Goal: Task Accomplishment & Management: Use online tool/utility

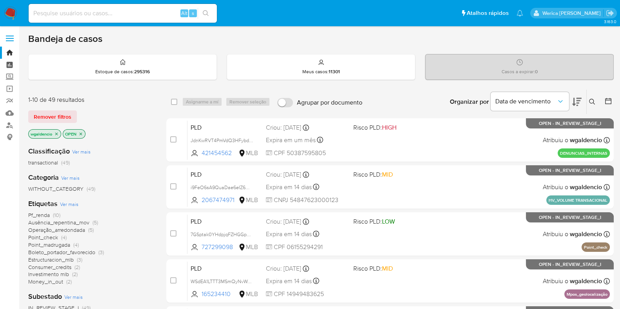
click at [11, 67] on link "Painel" at bounding box center [46, 65] width 93 height 12
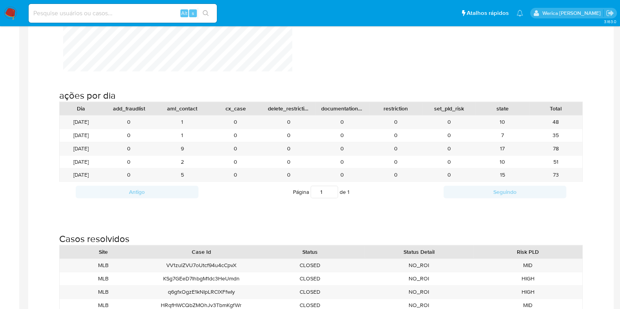
scroll to position [778, 0]
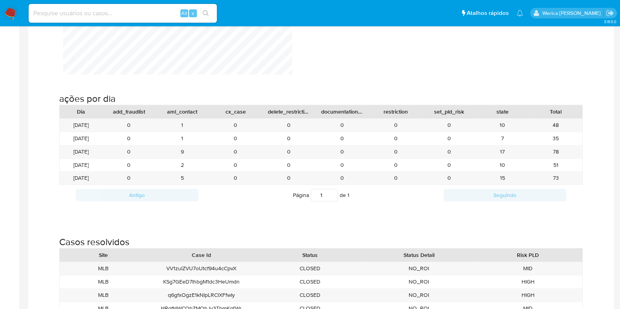
click at [11, 14] on img at bounding box center [10, 13] width 13 height 13
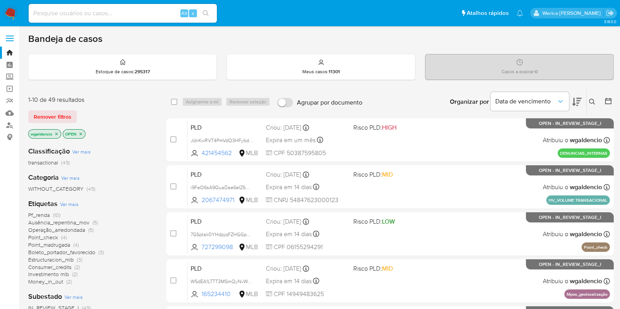
click at [96, 173] on div "Categoria Ver mais WITHOUT_CATEGORY (49)" at bounding box center [90, 183] width 125 height 20
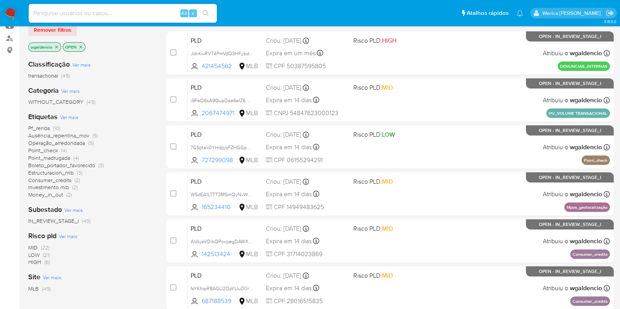
scroll to position [89, 0]
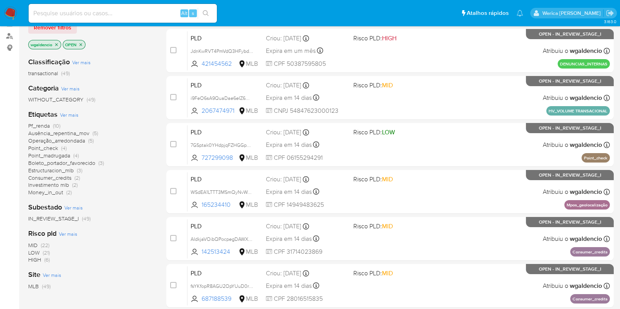
click at [53, 126] on span "(10)" at bounding box center [56, 126] width 7 height 8
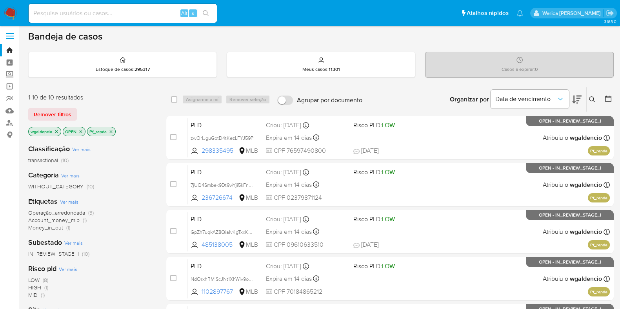
scroll to position [5, 0]
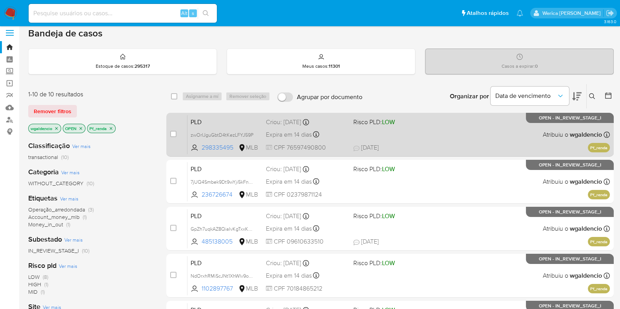
click at [411, 127] on div "PLD zwOrIJguGbtD4tKezLFYJ59P 298335495 MLB Risco PLD: LOW Criou: 12/09/2025 Cri…" at bounding box center [398, 135] width 422 height 40
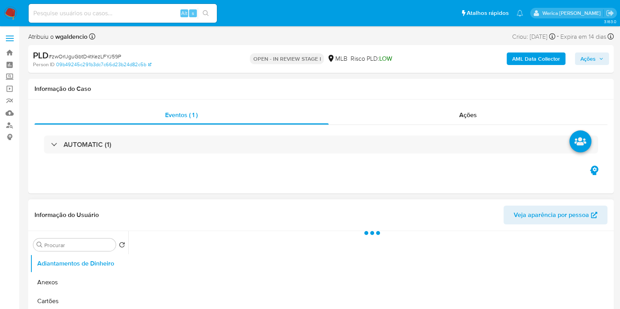
select select "10"
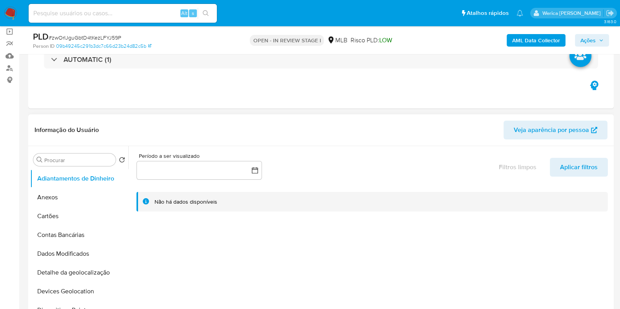
scroll to position [59, 0]
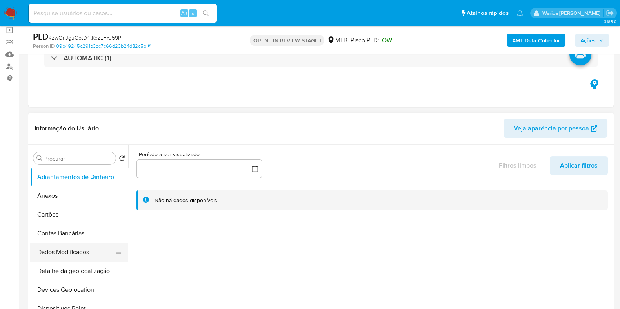
drag, startPoint x: 125, startPoint y: 185, endPoint x: 104, endPoint y: 256, distance: 73.9
click at [104, 256] on ul "Adiantamentos de Dinheiro Anexos Cartões Contas Bancárias Dados Modificados Det…" at bounding box center [79, 256] width 98 height 177
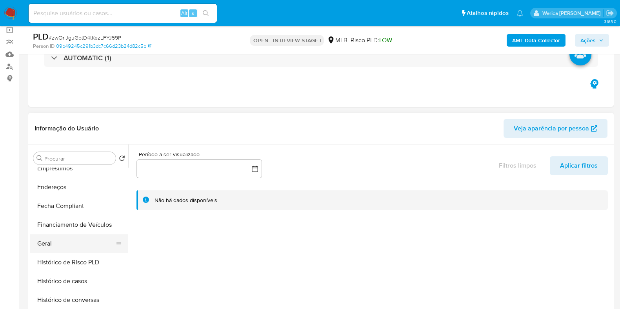
click at [45, 246] on button "Geral" at bounding box center [76, 243] width 92 height 19
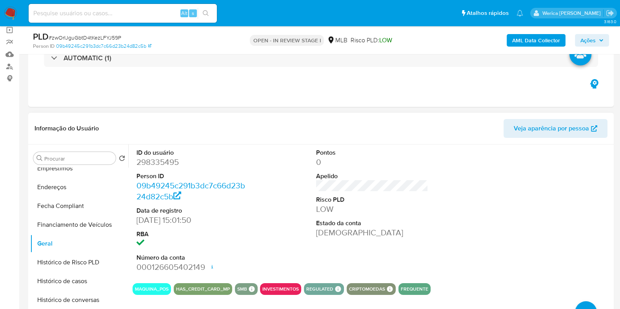
click at [165, 162] on dd "298335495" at bounding box center [192, 162] width 112 height 11
copy dd "298335495"
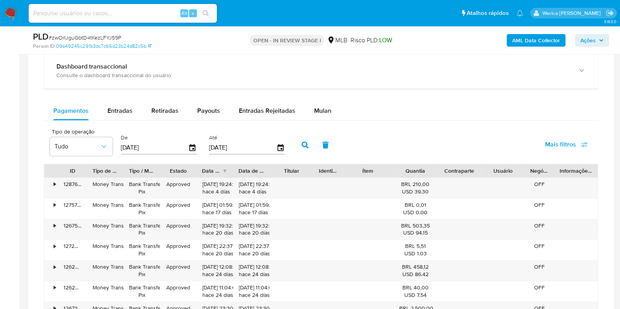
scroll to position [437, 0]
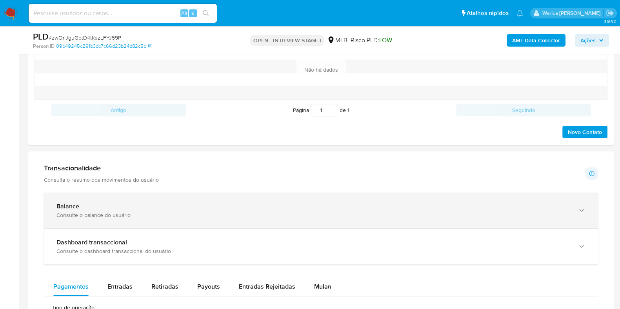
click at [561, 199] on div "Balance Consulte o balance do usuário" at bounding box center [321, 211] width 554 height 36
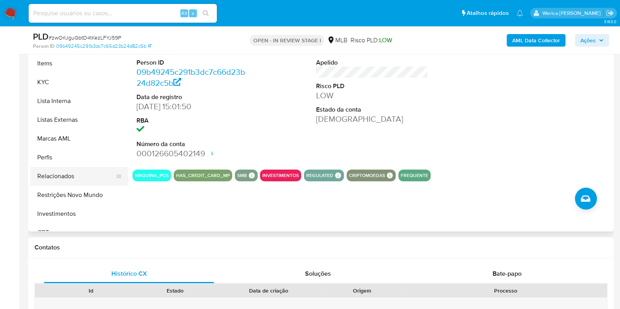
scroll to position [356, 0]
click at [90, 88] on button "KYC" at bounding box center [76, 83] width 92 height 19
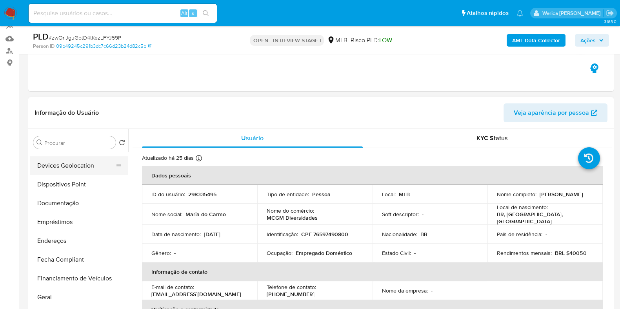
scroll to position [62, 0]
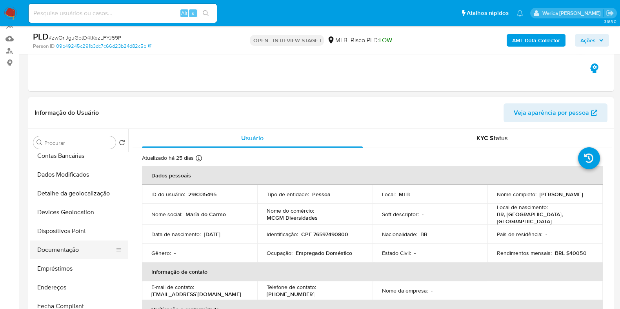
click at [84, 252] on button "Documentação" at bounding box center [76, 250] width 92 height 19
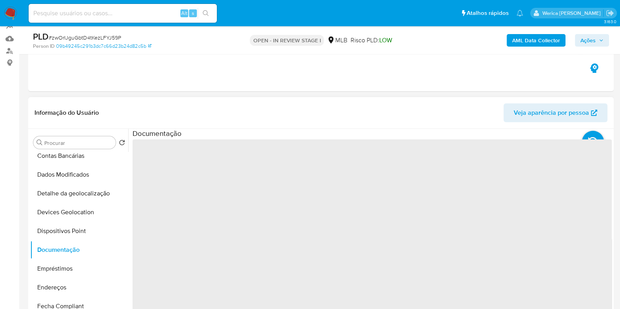
drag, startPoint x: 232, startPoint y: 147, endPoint x: 227, endPoint y: 154, distance: 9.8
click at [230, 149] on span "‌" at bounding box center [371, 265] width 479 height 251
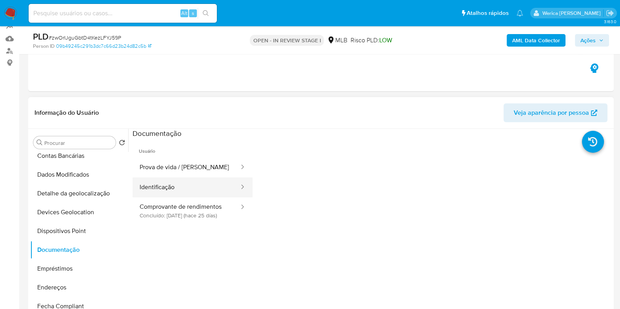
click at [195, 182] on button "Identificação" at bounding box center [185, 188] width 107 height 20
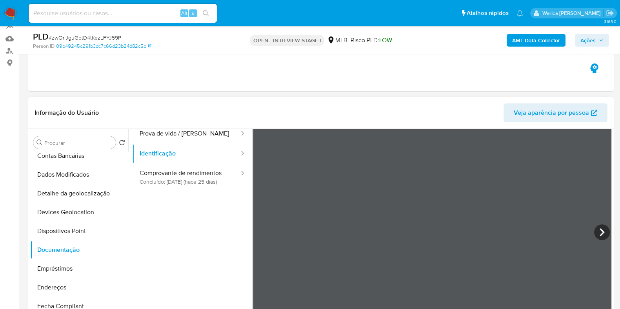
scroll to position [49, 0]
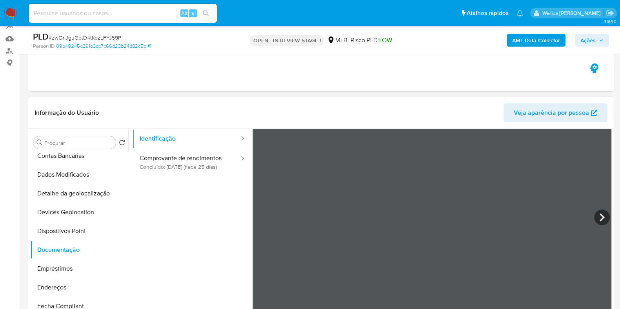
click at [203, 191] on ul "Usuário Prova de vida / Selfie Identificação Comprovante de rendimentos Concluí…" at bounding box center [192, 203] width 120 height 226
click at [201, 157] on button "Comprovante de rendimentos Concluído: 18/09/2025 (hace 25 días)" at bounding box center [185, 162] width 107 height 27
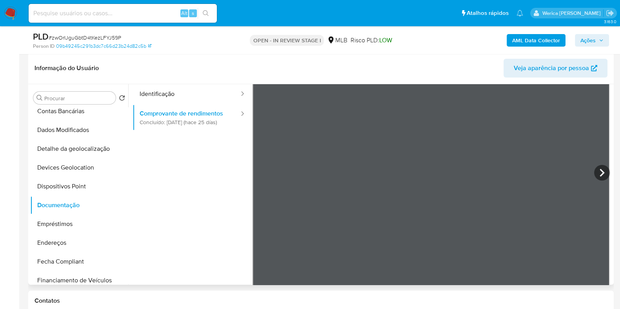
scroll to position [123, 0]
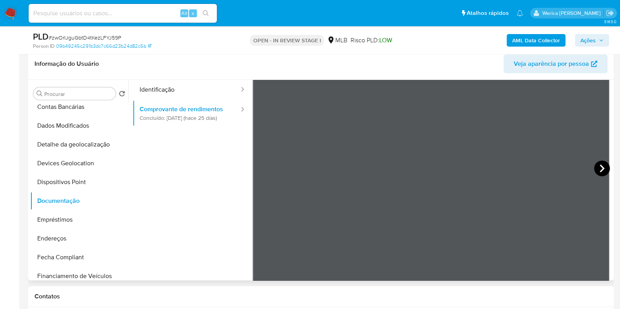
click at [604, 169] on icon at bounding box center [602, 169] width 16 height 16
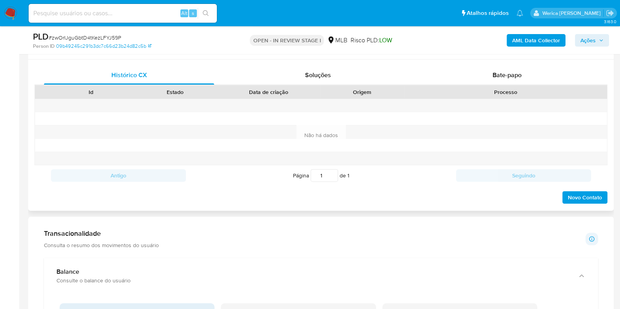
scroll to position [368, 0]
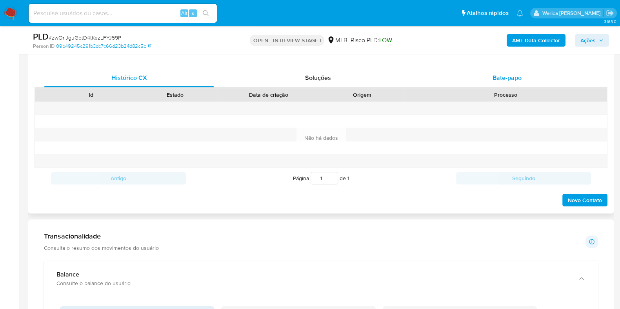
click at [497, 74] on span "Bate-papo" at bounding box center [506, 77] width 29 height 9
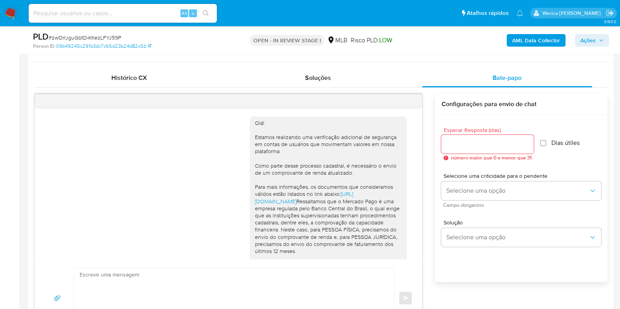
scroll to position [204, 0]
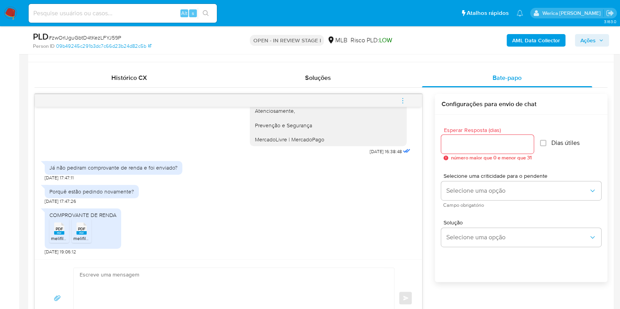
click at [79, 239] on span "melifile5637181537458646437.pdf" at bounding box center [108, 238] width 71 height 7
click at [62, 236] on span "melifile6958357079993051250.pdf" at bounding box center [87, 238] width 73 height 7
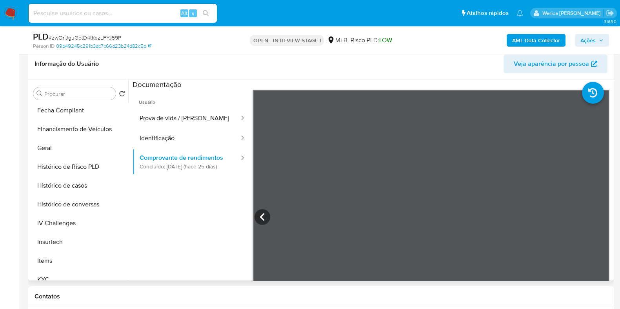
scroll to position [356, 0]
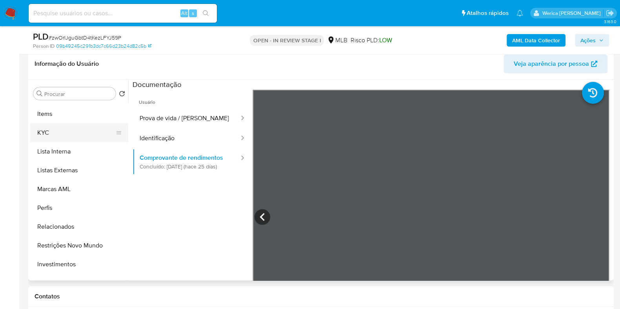
click at [62, 141] on button "KYC" at bounding box center [76, 132] width 92 height 19
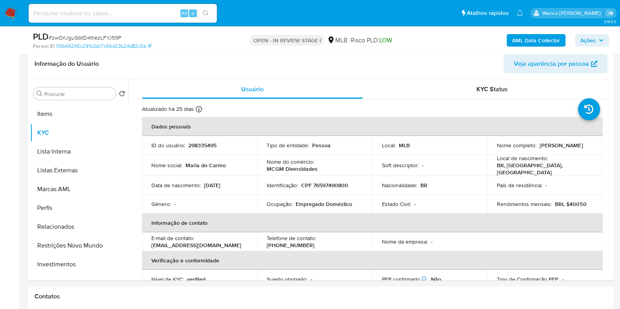
scroll to position [98, 0]
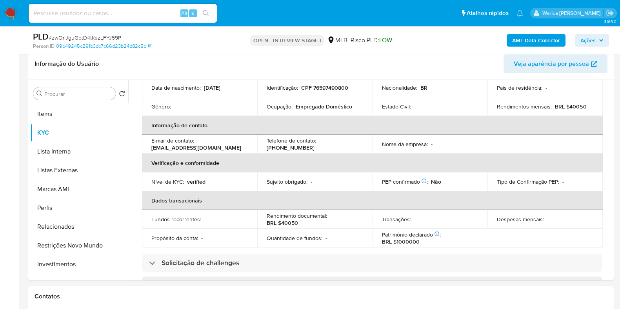
drag, startPoint x: 568, startPoint y: 108, endPoint x: 549, endPoint y: 109, distance: 18.8
click at [568, 109] on td "Rendimentos mensais : BRL $40050" at bounding box center [544, 106] width 115 height 19
click at [303, 103] on p "Empregado Doméstico" at bounding box center [324, 106] width 56 height 7
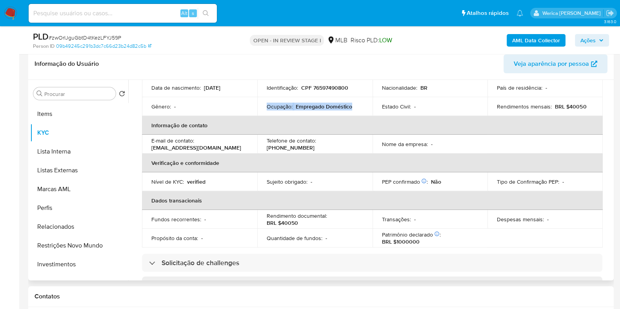
copy div "Ocupação : Empregado Doméstico"
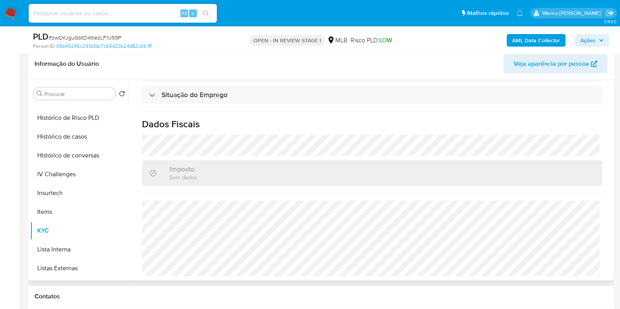
scroll to position [111, 0]
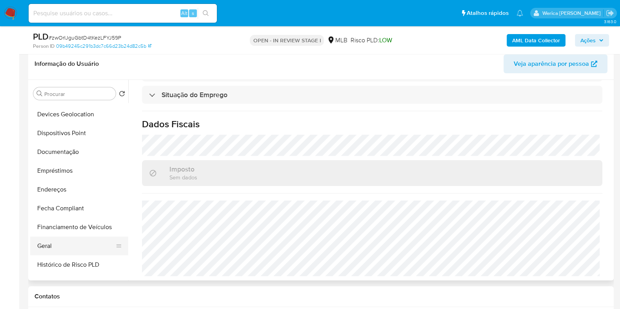
click at [69, 248] on button "Geral" at bounding box center [76, 246] width 92 height 19
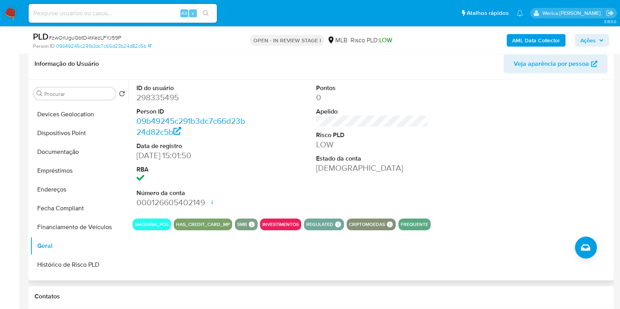
click at [507, 162] on div at bounding box center [552, 146] width 120 height 132
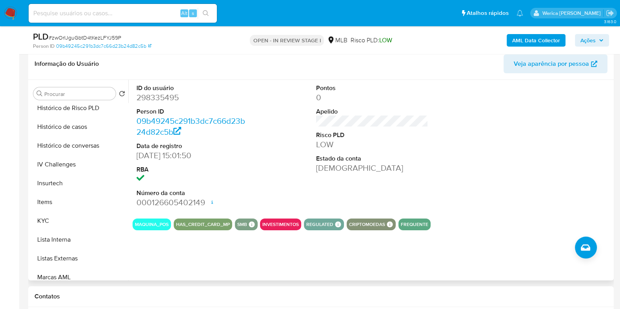
scroll to position [307, 0]
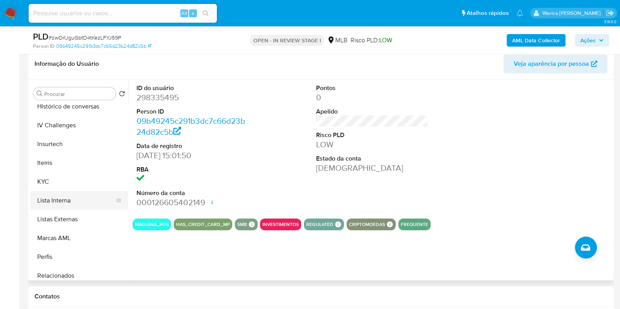
click at [71, 193] on button "Lista Interna" at bounding box center [76, 200] width 92 height 19
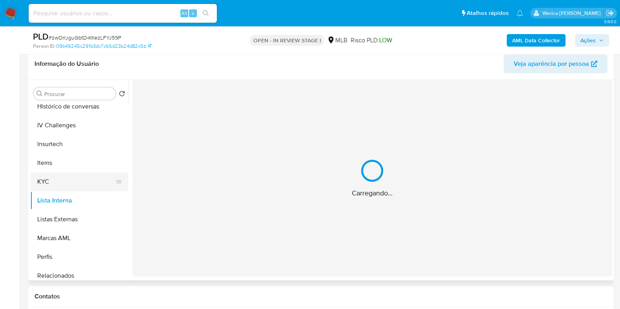
click at [80, 176] on button "KYC" at bounding box center [76, 181] width 92 height 19
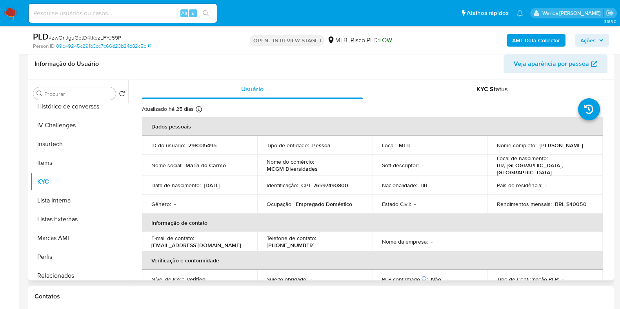
click at [450, 187] on td "Nacionalidade : BR" at bounding box center [429, 185] width 115 height 19
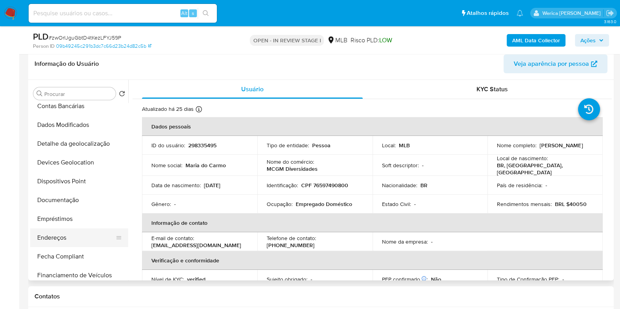
scroll to position [62, 0]
click at [66, 230] on button "Endereços" at bounding box center [76, 238] width 92 height 19
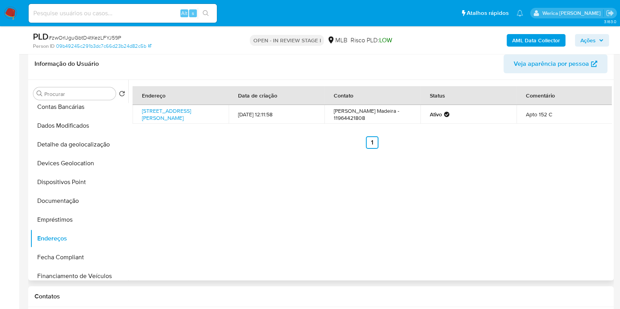
click at [528, 191] on div "Endereço Data de criação Contato Status Comentário Rua Elias Antonio Zogbi 150,…" at bounding box center [369, 180] width 483 height 201
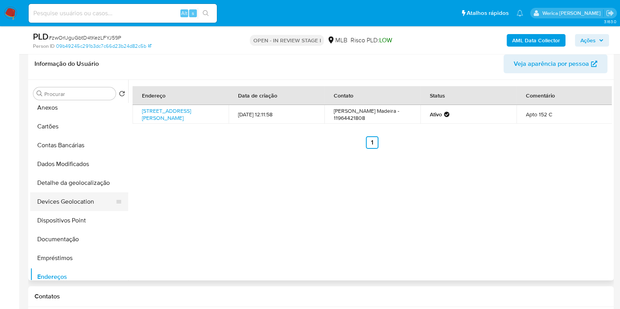
scroll to position [0, 0]
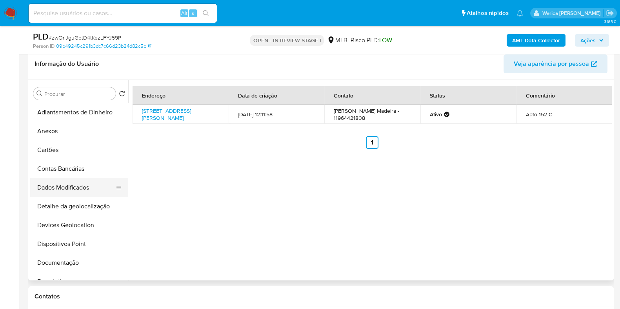
drag, startPoint x: 69, startPoint y: 187, endPoint x: 76, endPoint y: 195, distance: 10.3
click at [73, 189] on button "Dados Modificados" at bounding box center [76, 187] width 92 height 19
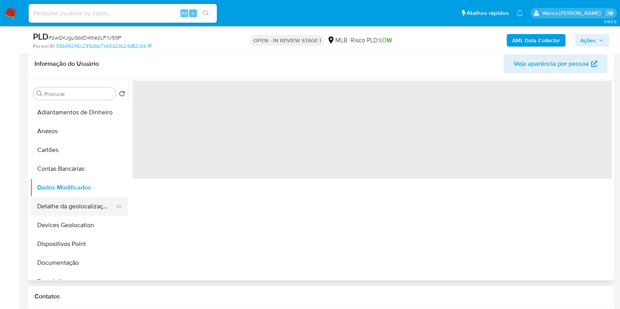
click at [92, 209] on button "Detalhe da geolocalização" at bounding box center [76, 206] width 92 height 19
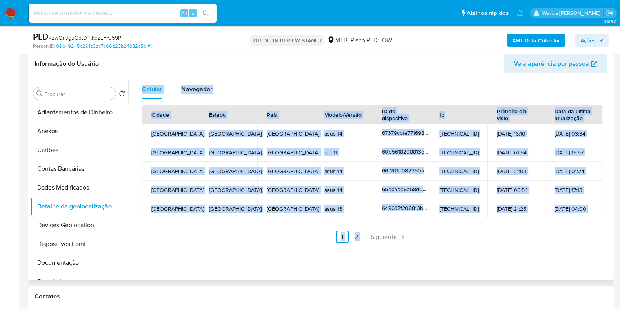
click at [444, 259] on div "Celular Navegador Cidade Estado País Modelo/Versão ID do dispositivo Ip Primeir…" at bounding box center [369, 180] width 483 height 201
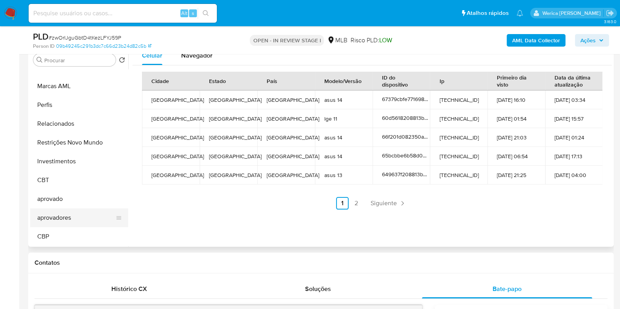
scroll to position [172, 0]
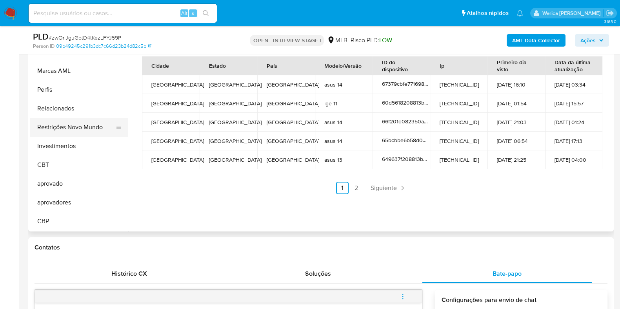
click at [71, 122] on button "Restrições Novo Mundo" at bounding box center [76, 127] width 92 height 19
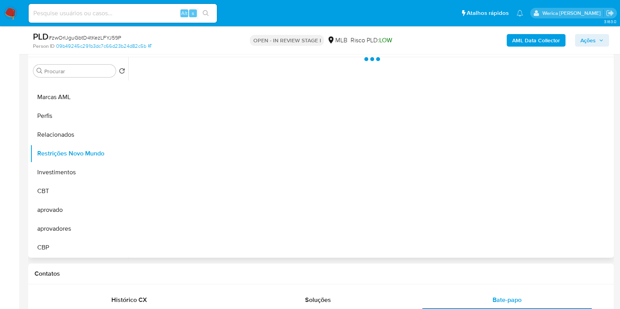
scroll to position [123, 0]
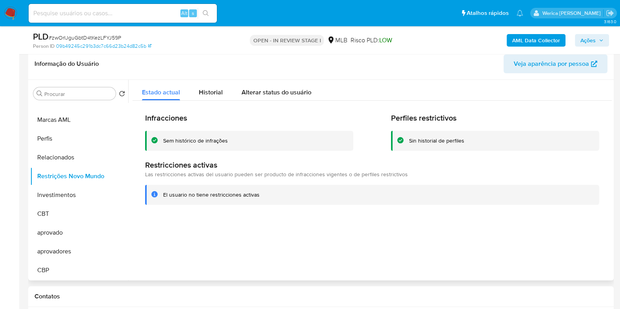
click at [573, 192] on div "El usuario no tiene restricciones activas" at bounding box center [378, 194] width 430 height 7
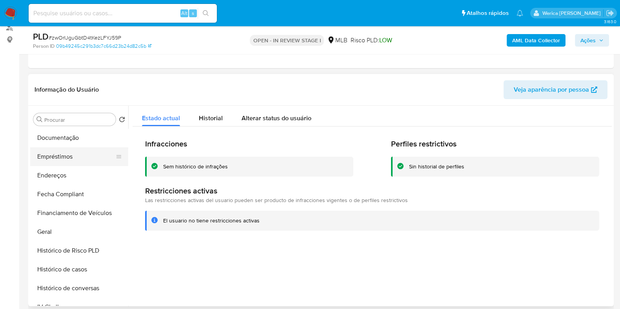
scroll to position [82, 0]
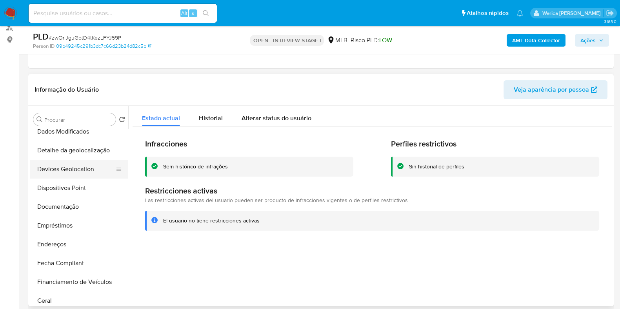
click at [74, 175] on button "Devices Geolocation" at bounding box center [76, 169] width 92 height 19
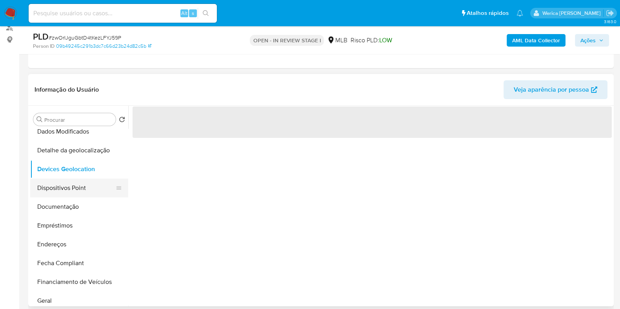
click at [78, 193] on button "Dispositivos Point" at bounding box center [76, 188] width 92 height 19
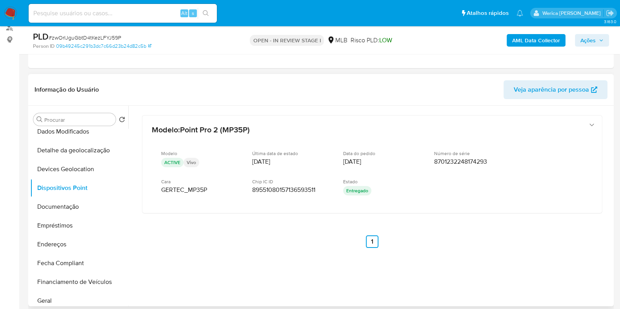
click at [613, 250] on div "Procurar Retornar ao pedido padrão Adiantamentos de Dinheiro Anexos Cartões Con…" at bounding box center [320, 206] width 585 height 201
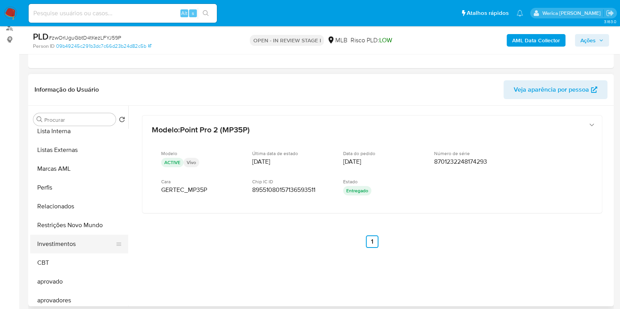
scroll to position [425, 0]
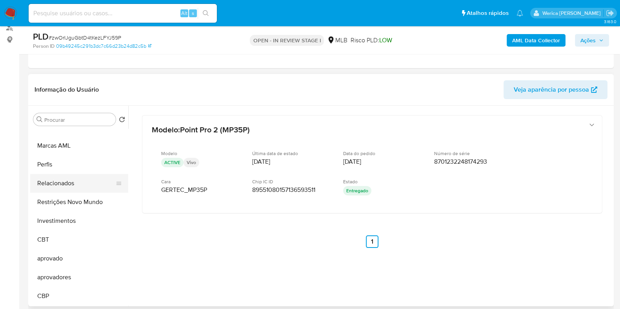
click at [100, 187] on button "Relacionados" at bounding box center [76, 183] width 92 height 19
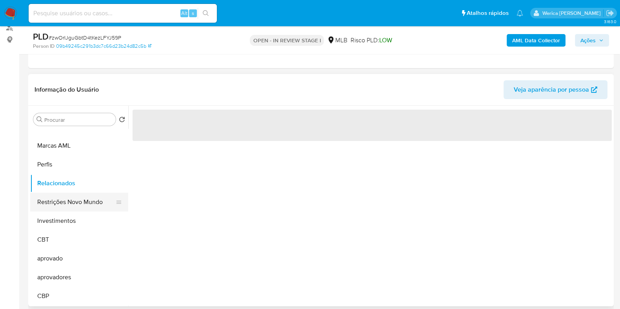
click at [100, 201] on button "Restrições Novo Mundo" at bounding box center [76, 202] width 92 height 19
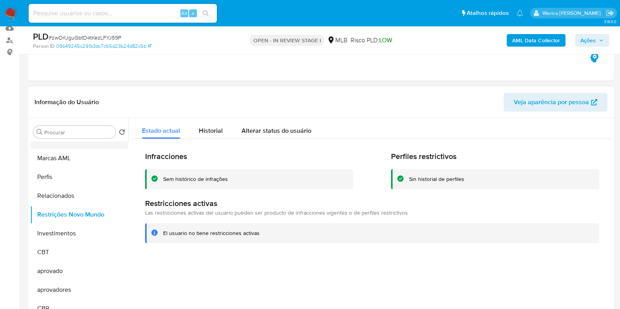
scroll to position [147, 0]
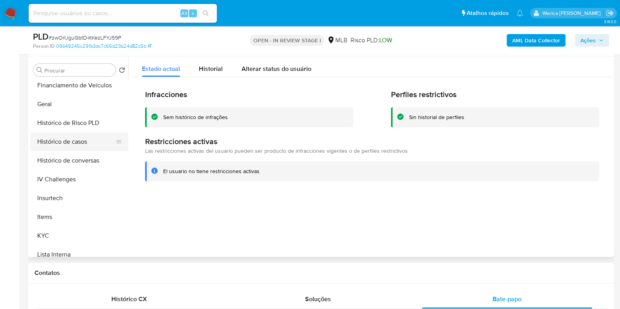
click at [84, 140] on button "Histórico de casos" at bounding box center [76, 141] width 92 height 19
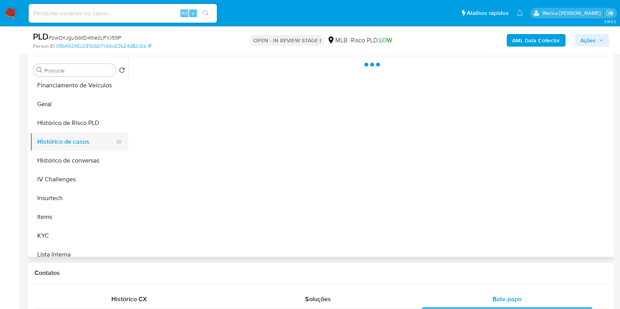
scroll to position [131, 0]
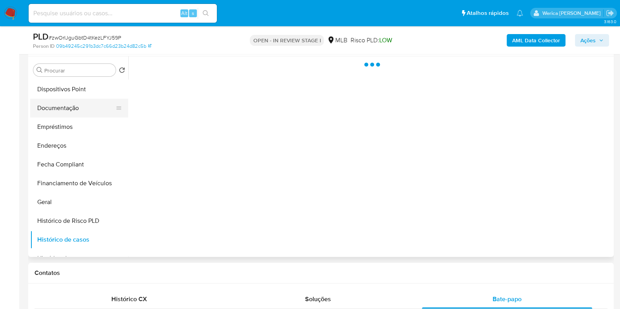
click at [89, 108] on button "Documentação" at bounding box center [76, 108] width 92 height 19
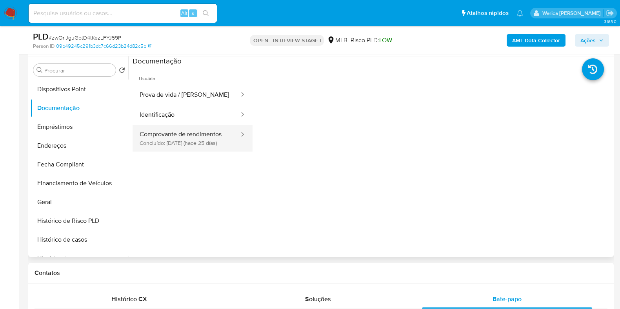
click at [203, 142] on button "Comprovante de rendimentos Concluído: 18/09/2025 (hace 25 días)" at bounding box center [185, 138] width 107 height 27
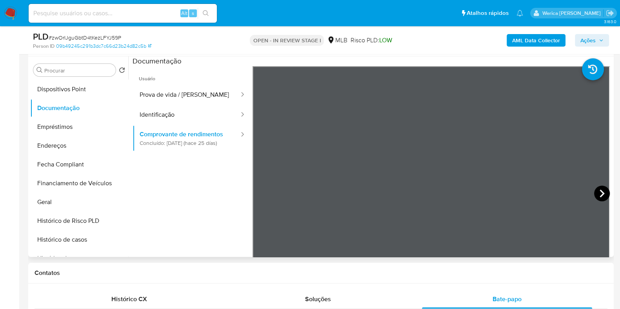
click at [594, 192] on icon at bounding box center [602, 194] width 16 height 16
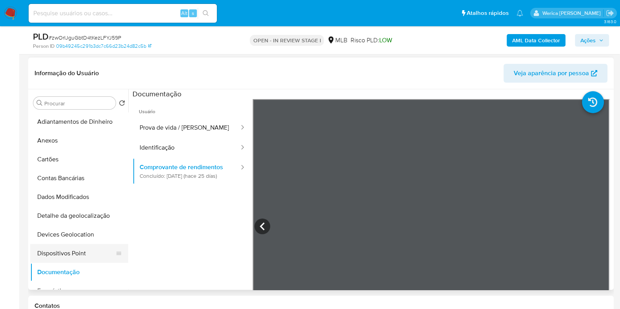
scroll to position [49, 0]
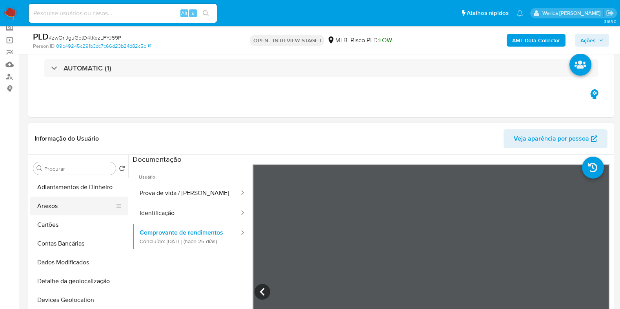
click at [62, 201] on button "Anexos" at bounding box center [76, 206] width 92 height 19
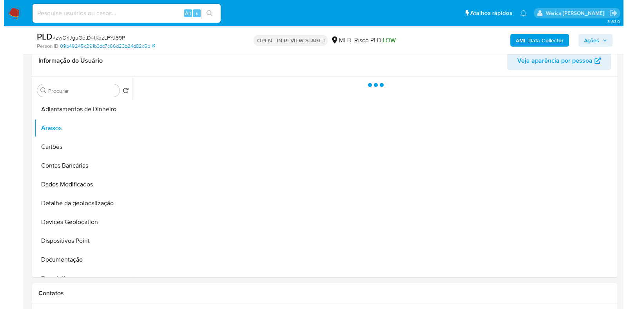
scroll to position [147, 0]
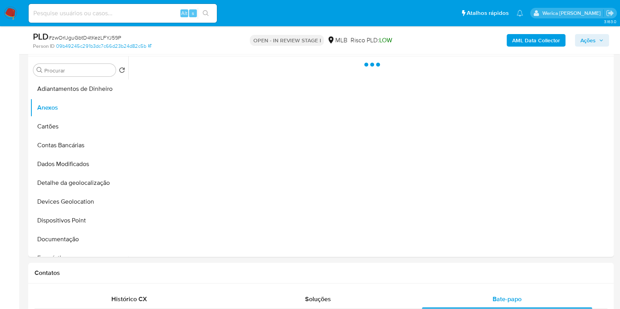
drag, startPoint x: 419, startPoint y: 194, endPoint x: 425, endPoint y: 201, distance: 8.9
click at [419, 196] on div at bounding box center [369, 156] width 483 height 201
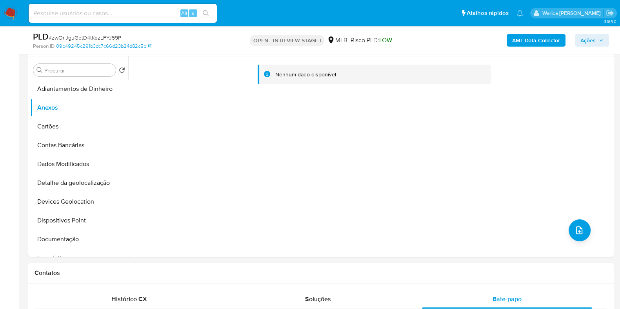
drag, startPoint x: 560, startPoint y: 235, endPoint x: 564, endPoint y: 237, distance: 4.9
click at [562, 237] on div "Nenhum dado disponível" at bounding box center [369, 156] width 483 height 201
click at [577, 234] on icon "upload-file" at bounding box center [578, 230] width 9 height 9
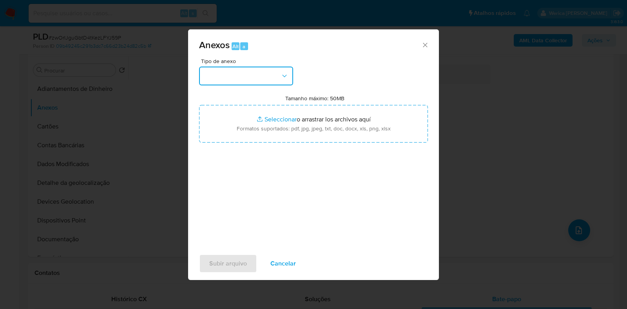
click at [268, 82] on button "button" at bounding box center [246, 76] width 94 height 19
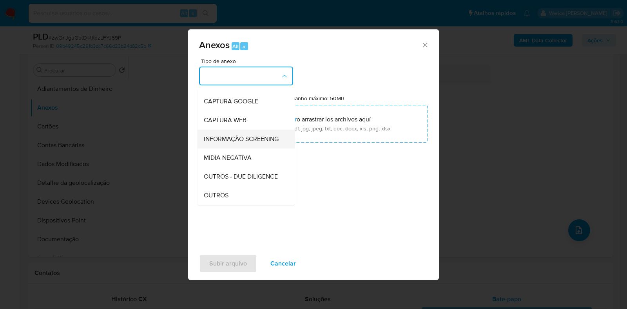
scroll to position [49, 0]
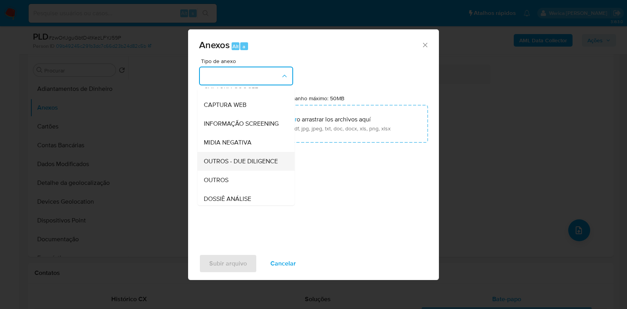
drag, startPoint x: 256, startPoint y: 164, endPoint x: 250, endPoint y: 168, distance: 7.3
click at [250, 168] on div "OUTROS - DUE DILIGENCE" at bounding box center [244, 161] width 80 height 19
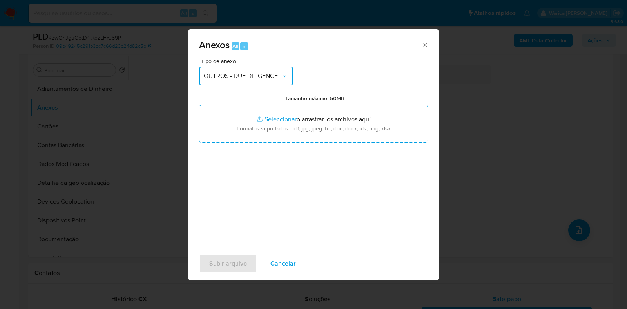
click at [252, 67] on button "OUTROS - DUE DILIGENCE" at bounding box center [246, 76] width 94 height 19
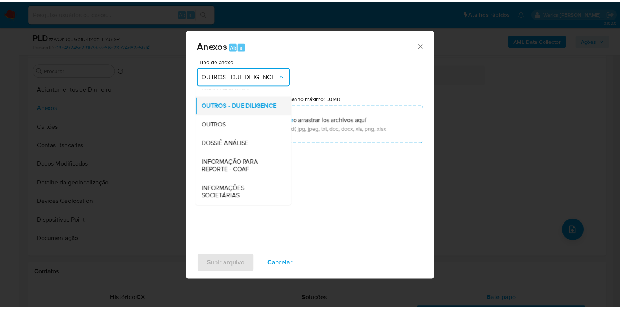
scroll to position [121, 0]
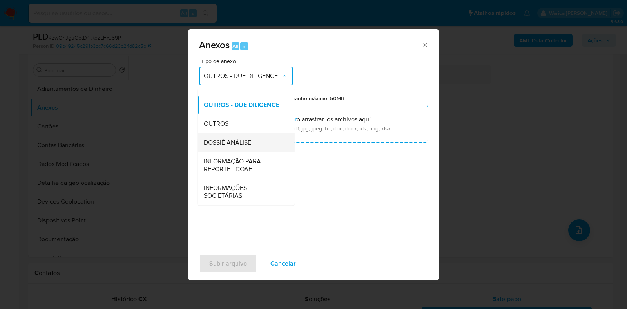
click at [238, 146] on span "DOSSIÊ ANÁLISE" at bounding box center [227, 143] width 47 height 8
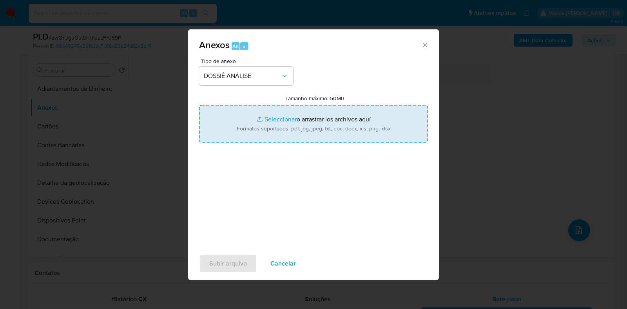
click at [280, 120] on input "Tamanho máximo: 50MB Seleccionar archivos" at bounding box center [313, 124] width 229 height 38
type input "C:\fakepath\SAR - XXXXX - CPF 76597490800 - MARIA DO CARMO GOMES MADEIRA.pdf"
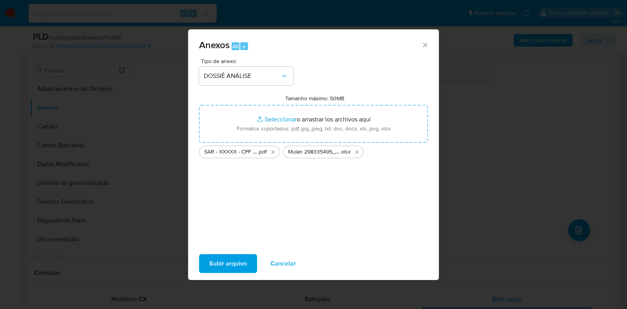
click at [219, 266] on span "Subir arquivo" at bounding box center [228, 263] width 38 height 17
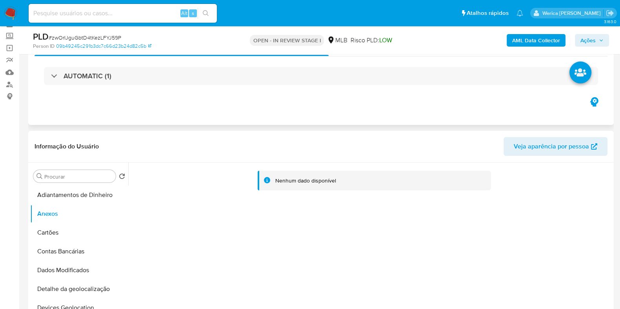
scroll to position [0, 0]
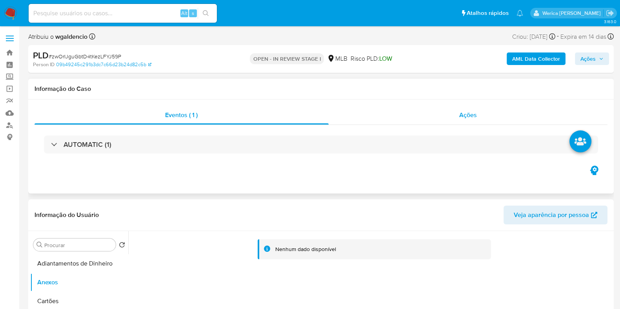
click at [462, 109] on div "Ações" at bounding box center [467, 115] width 279 height 19
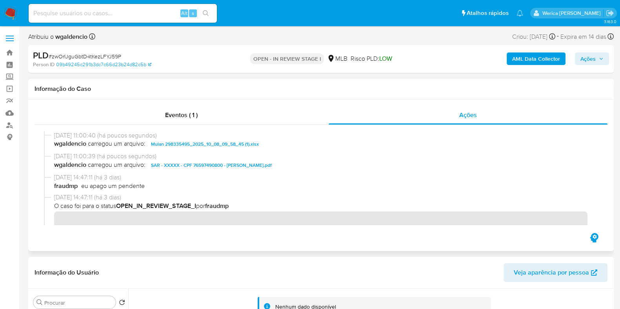
click at [218, 105] on div "Eventos ( 1 ) Ações" at bounding box center [320, 176] width 585 height 152
click at [212, 112] on div "Eventos ( 1 )" at bounding box center [181, 115] width 294 height 19
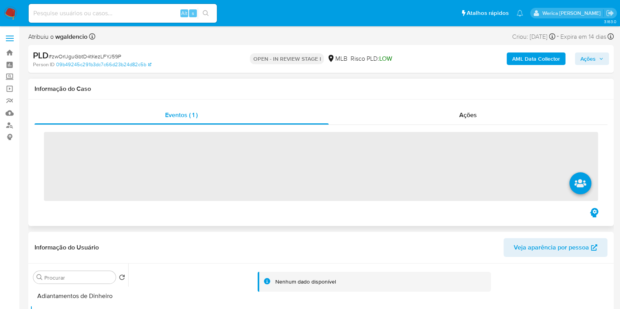
click at [209, 151] on span "‌" at bounding box center [321, 166] width 554 height 69
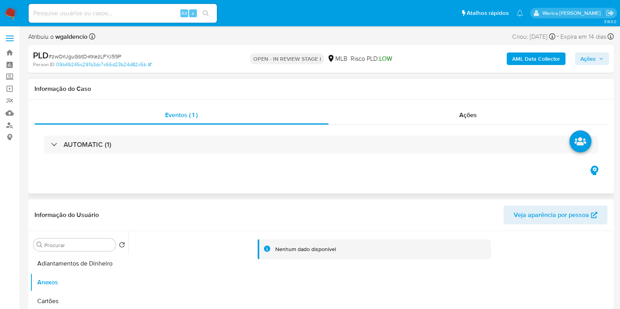
click at [209, 151] on div "AUTOMATIC (1)" at bounding box center [321, 145] width 554 height 18
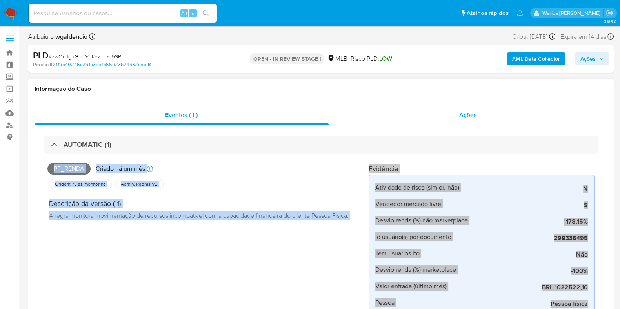
click at [467, 107] on div "Ações" at bounding box center [467, 115] width 279 height 19
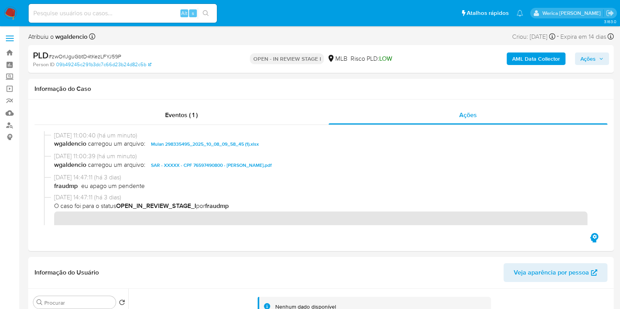
click at [519, 58] on b "AML Data Collector" at bounding box center [536, 59] width 48 height 13
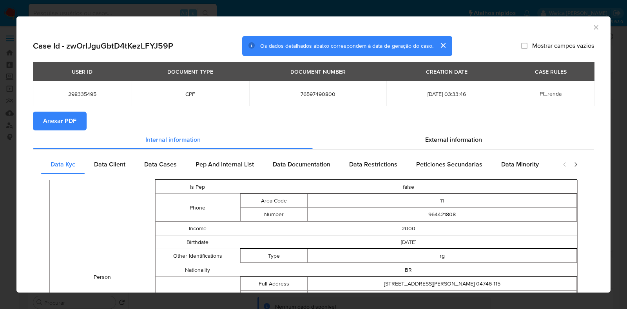
click at [76, 112] on button "Anexar PDF" at bounding box center [60, 121] width 54 height 19
click at [59, 127] on span "Anexar PDF" at bounding box center [59, 120] width 33 height 17
drag, startPoint x: 60, startPoint y: 130, endPoint x: 65, endPoint y: 220, distance: 90.7
click at [62, 209] on section "Case Id - zwOrIJguGbtD4tKezLFYJ59P Os dados detalhados abaixo correspondem à da…" at bounding box center [313, 308] width 561 height 544
click at [592, 27] on icon "Fechar a janela" at bounding box center [596, 28] width 8 height 8
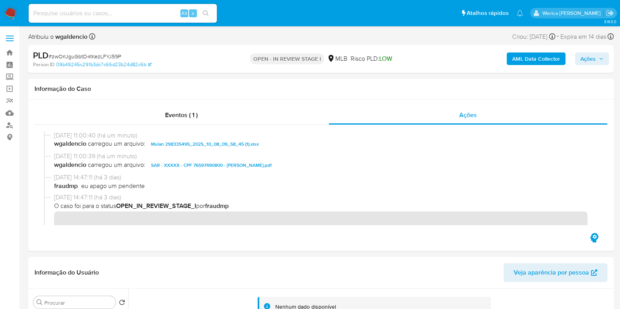
click at [585, 58] on span "Ações" at bounding box center [587, 59] width 15 height 13
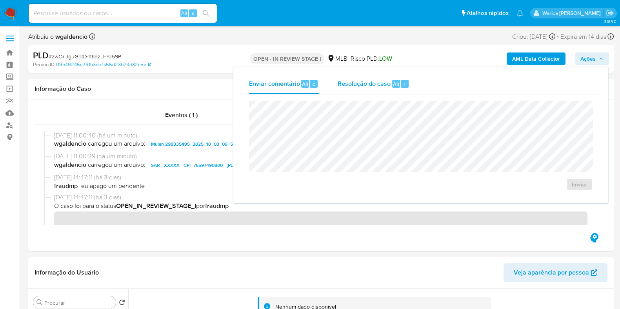
click at [401, 87] on div "r" at bounding box center [405, 84] width 8 height 8
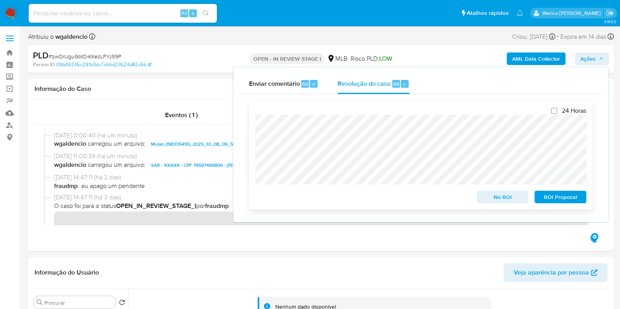
click at [548, 201] on span "ROI Proposal" at bounding box center [560, 197] width 41 height 11
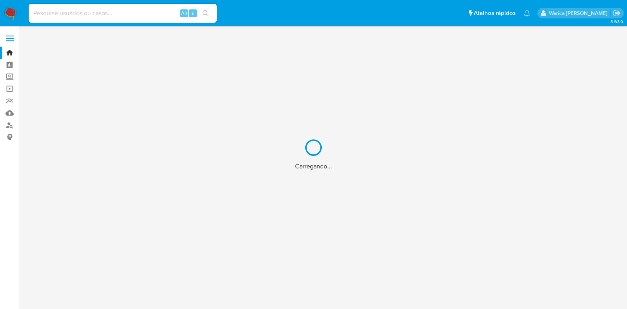
click at [122, 22] on div "Carregando..." at bounding box center [313, 154] width 627 height 309
click at [122, 16] on div "Carregando..." at bounding box center [313, 154] width 627 height 309
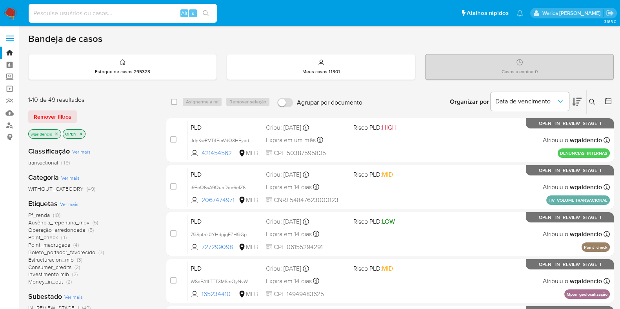
click at [127, 11] on input at bounding box center [123, 13] width 188 height 10
paste input "96348600"
type input "96348600"
click at [199, 14] on button "search-icon" at bounding box center [206, 13] width 16 height 11
click at [204, 13] on icon "search-icon" at bounding box center [206, 13] width 6 height 6
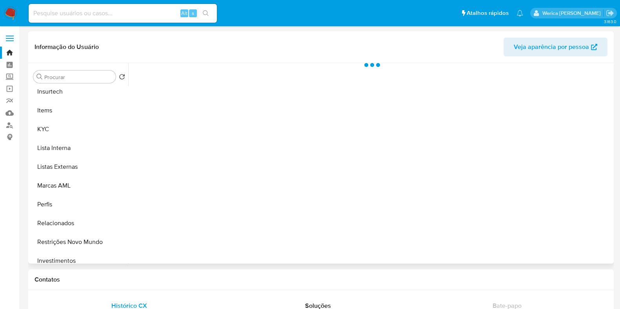
select select "10"
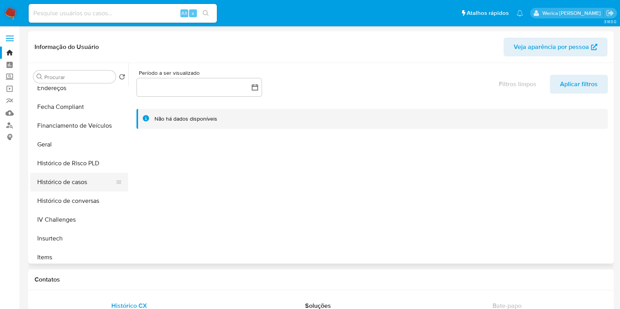
click at [92, 180] on button "Histórico de casos" at bounding box center [76, 182] width 92 height 19
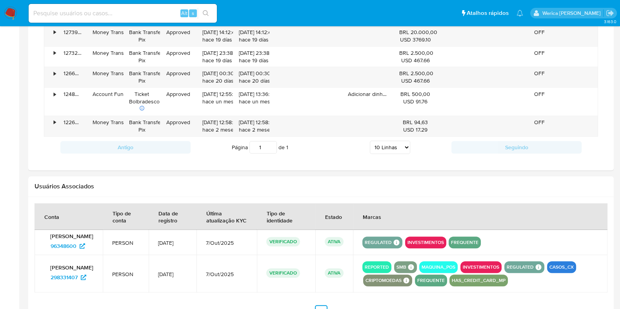
scroll to position [607, 0]
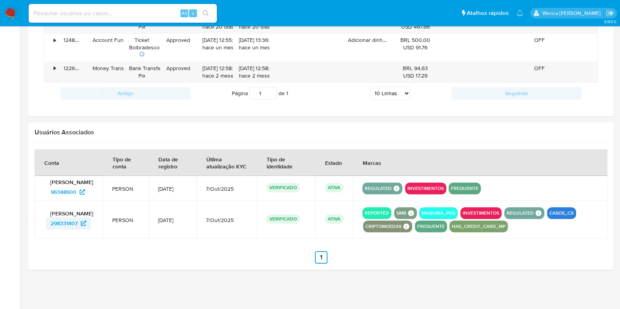
click at [63, 228] on span "298331407" at bounding box center [64, 223] width 27 height 13
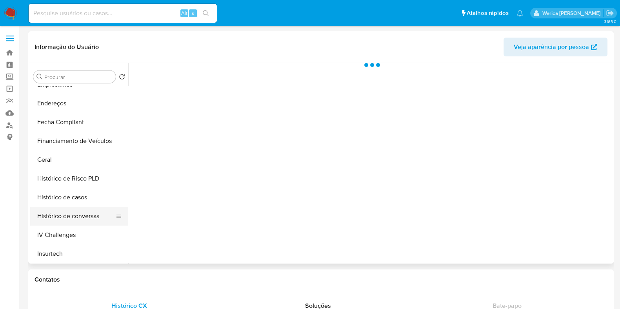
scroll to position [294, 0]
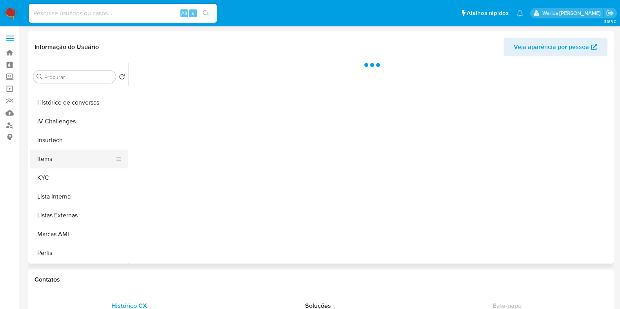
select select "10"
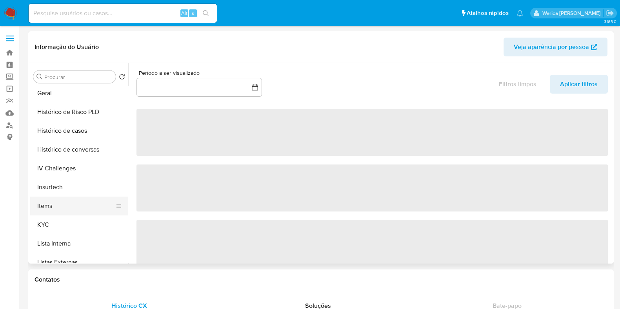
scroll to position [196, 0]
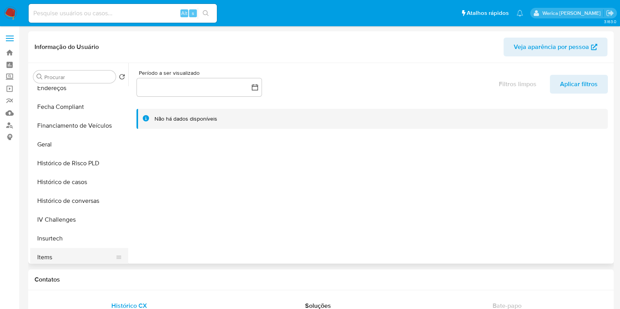
click at [93, 166] on button "Histórico de Risco PLD" at bounding box center [79, 163] width 98 height 19
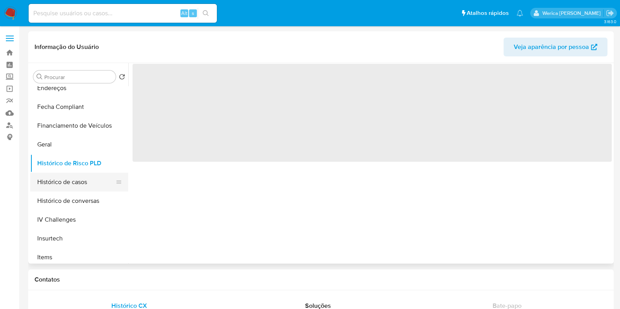
click at [86, 183] on button "Histórico de casos" at bounding box center [76, 182] width 92 height 19
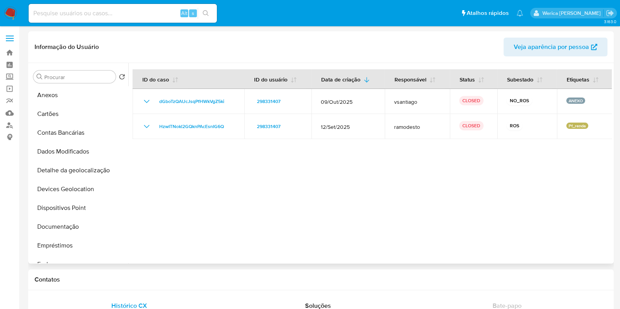
scroll to position [0, 0]
click at [92, 243] on button "Documentação" at bounding box center [76, 246] width 92 height 19
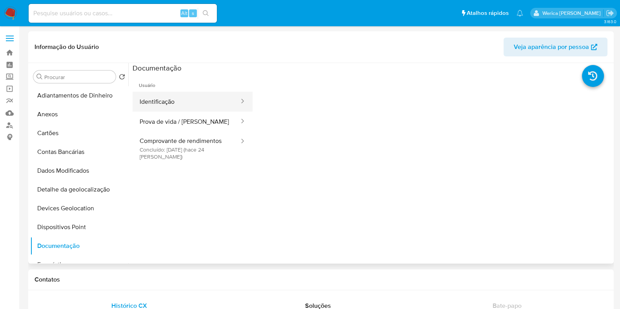
click at [178, 105] on button "Identificação" at bounding box center [185, 102] width 107 height 20
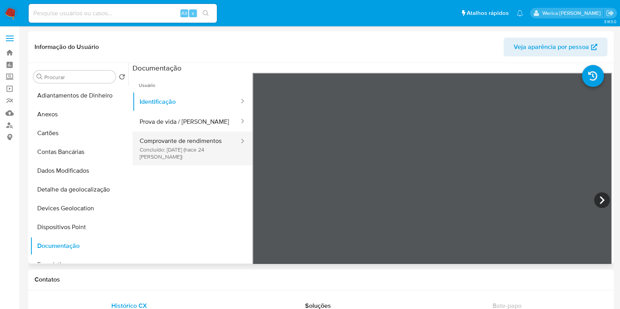
click at [190, 150] on button "Comprovante de rendimentos Concluído: [DATE] (hace 24 [PERSON_NAME])" at bounding box center [185, 149] width 107 height 34
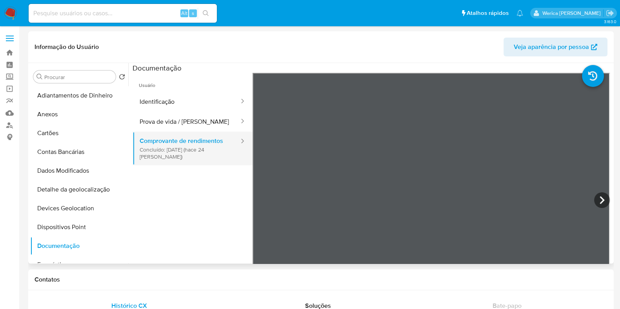
click at [178, 136] on button "Comprovante de rendimentos Concluído: [DATE] (hace 24 [PERSON_NAME])" at bounding box center [185, 149] width 107 height 34
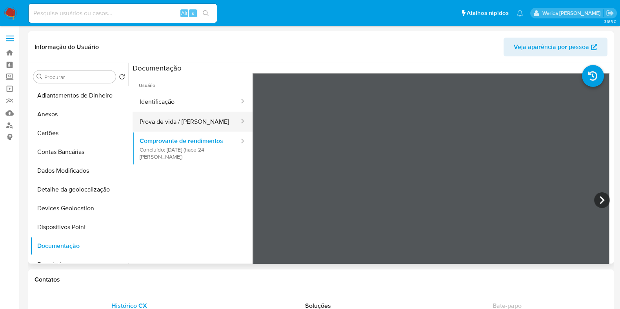
click at [185, 123] on button "Prova de vida / [PERSON_NAME]" at bounding box center [185, 122] width 107 height 20
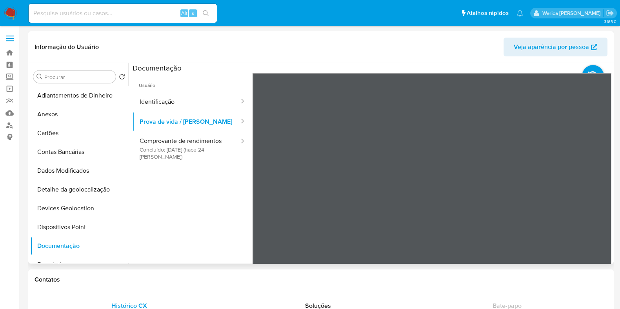
click at [193, 91] on span "Usuário" at bounding box center [192, 82] width 120 height 19
click at [192, 102] on button "Identificação" at bounding box center [185, 102] width 107 height 20
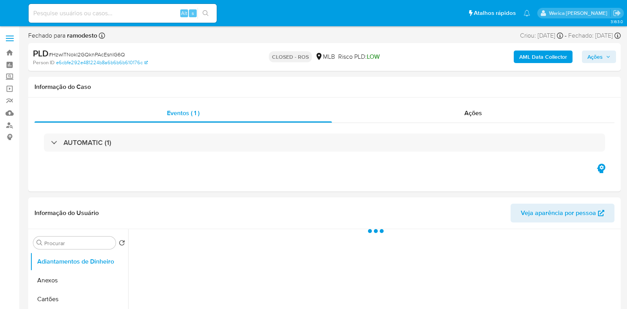
select select "10"
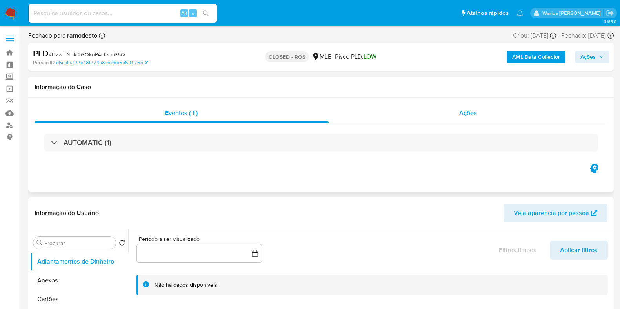
click at [461, 118] on div "Ações" at bounding box center [467, 113] width 279 height 19
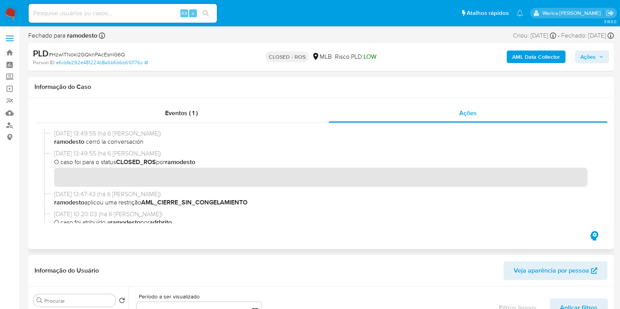
drag, startPoint x: 54, startPoint y: 134, endPoint x: 84, endPoint y: 136, distance: 30.6
click at [84, 136] on span "[DATE] 13:49:55 (há 6 [PERSON_NAME])" at bounding box center [324, 133] width 540 height 9
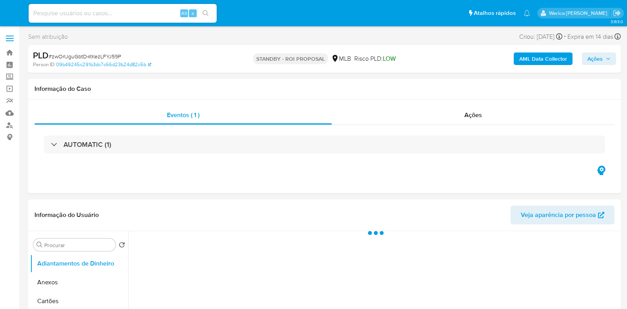
select select "10"
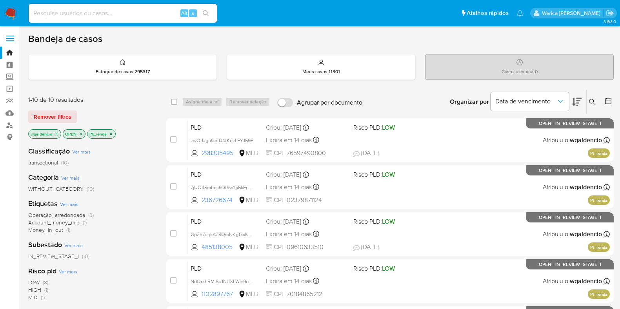
scroll to position [5, 0]
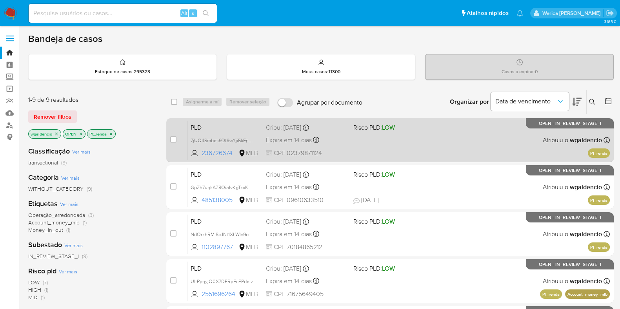
click at [432, 153] on div "PLD 7jUQ4Smbek9Dt9wYji5kFndO 236726674 MLB Risco PLD: LOW Criou: 12/09/2025 Cri…" at bounding box center [398, 140] width 422 height 40
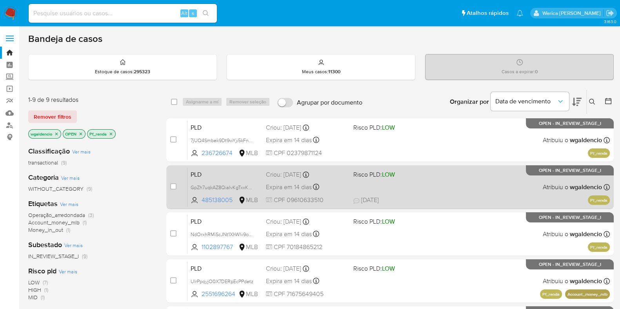
click at [450, 181] on div "PLD GpZh7uqkAZ8QiaIvKgTxxKSe 485138005 MLB Risco PLD: LOW Criou: 12/09/2025 Cri…" at bounding box center [398, 187] width 422 height 40
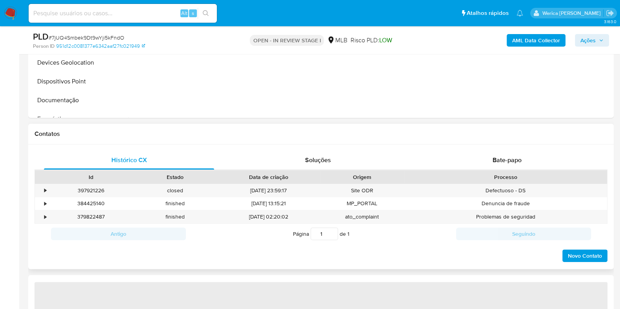
scroll to position [245, 0]
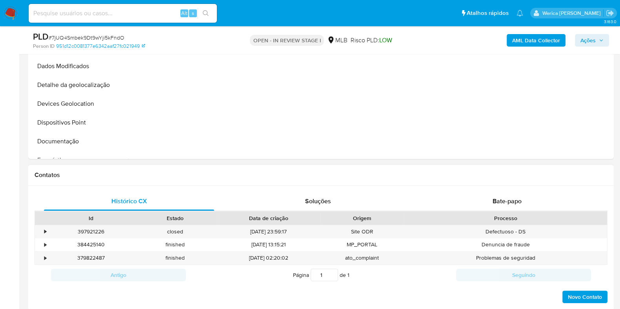
select select "10"
click at [505, 203] on div "Histórico CX Soluções Bate-papo Id Estado Data de criação Origem Processo • 397…" at bounding box center [320, 248] width 585 height 125
click at [505, 203] on span "Bate-papo" at bounding box center [506, 201] width 29 height 9
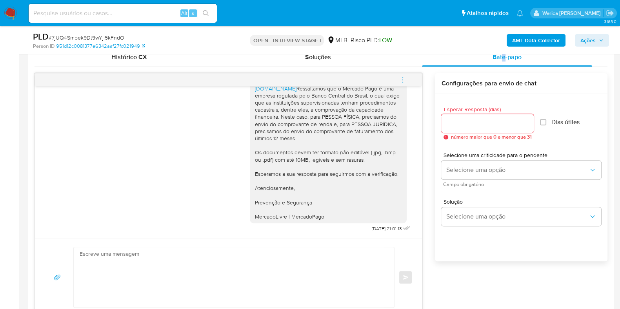
scroll to position [441, 0]
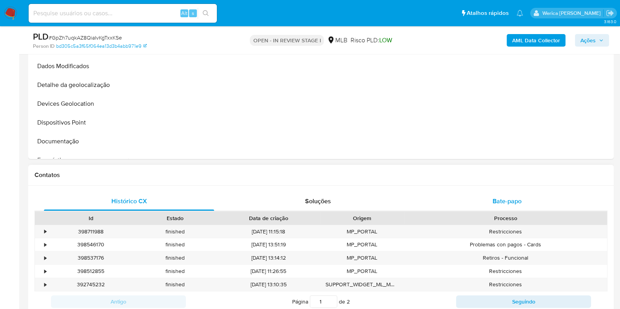
click at [508, 197] on div "Bate-papo" at bounding box center [507, 201] width 170 height 19
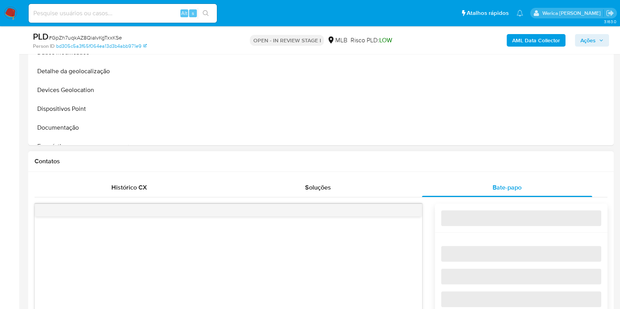
scroll to position [392, 0]
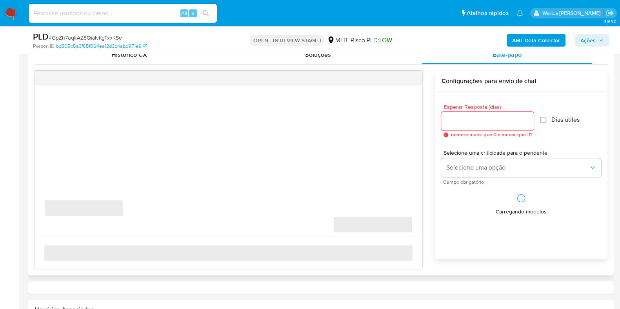
select select "10"
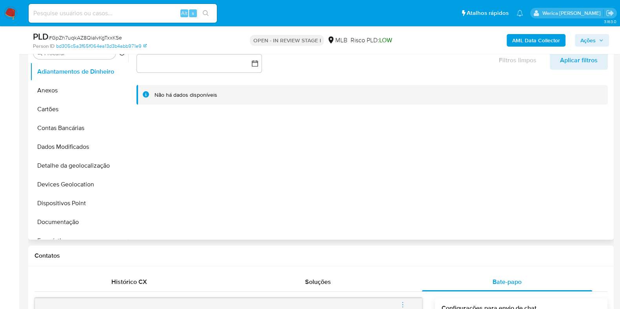
scroll to position [98, 0]
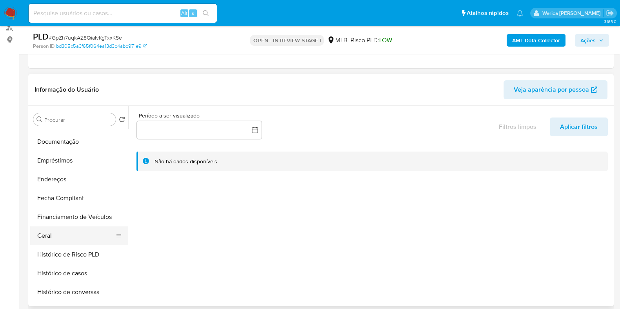
click at [67, 241] on button "Geral" at bounding box center [76, 236] width 92 height 19
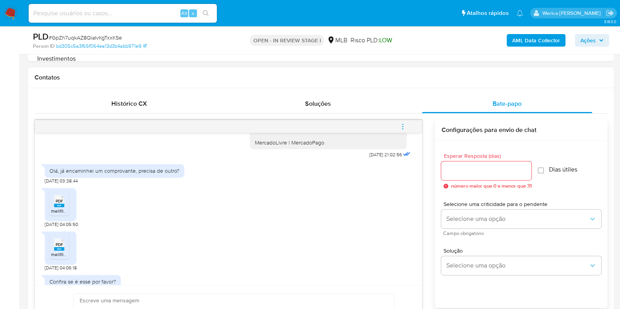
scroll to position [240, 0]
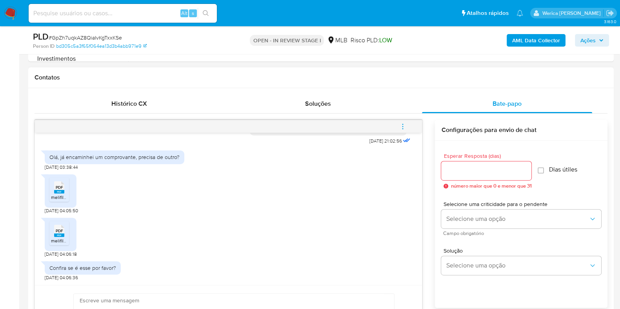
click at [51, 193] on div "PDF PDF" at bounding box center [59, 186] width 16 height 15
click at [57, 233] on span "PDF" at bounding box center [59, 230] width 7 height 5
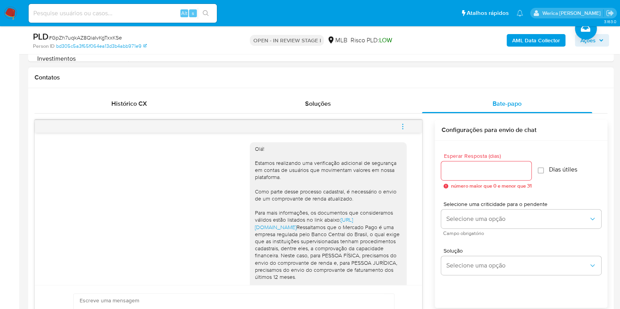
scroll to position [49, 0]
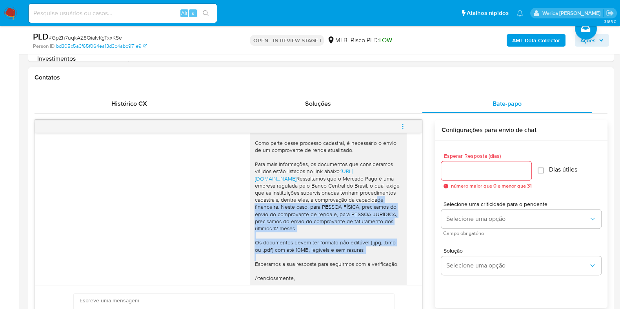
drag, startPoint x: 321, startPoint y: 220, endPoint x: 380, endPoint y: 263, distance: 73.5
click at [380, 263] on div "Olá! Estamos realizando uma verificação adicional de segurança em contas de usu…" at bounding box center [327, 204] width 147 height 214
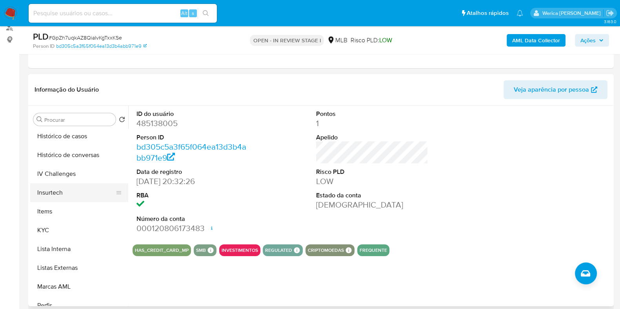
scroll to position [245, 0]
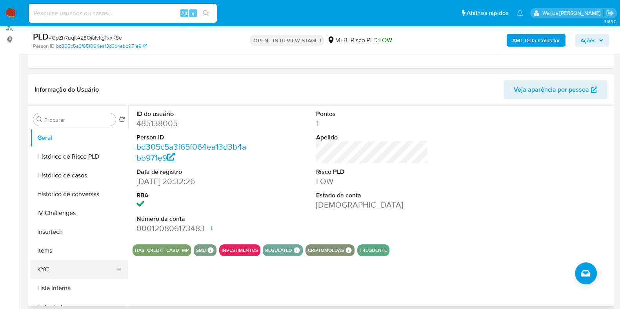
click at [63, 274] on button "KYC" at bounding box center [76, 269] width 92 height 19
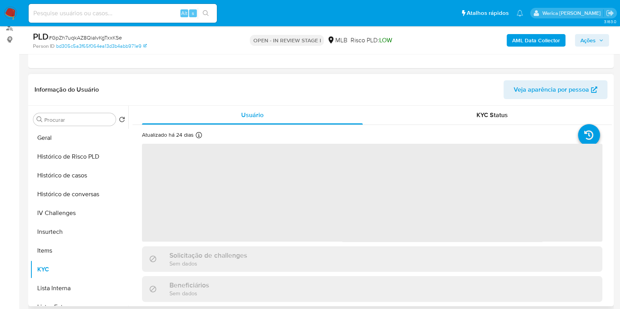
click at [222, 228] on span "‌" at bounding box center [372, 193] width 460 height 98
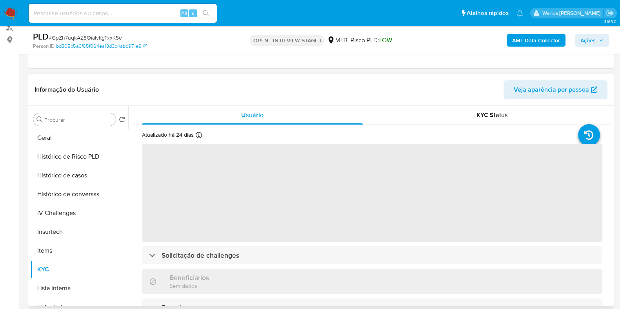
click at [221, 186] on span "‌" at bounding box center [372, 193] width 460 height 98
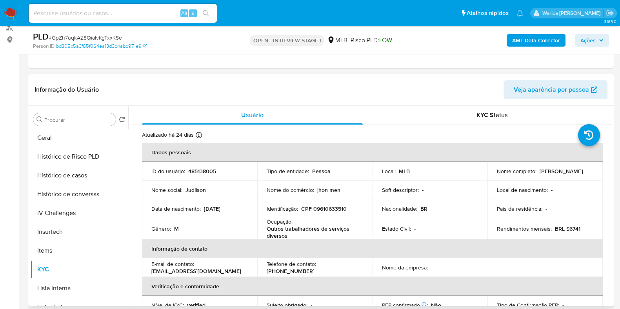
click at [215, 173] on p "485138005" at bounding box center [202, 171] width 28 height 7
click at [212, 171] on p "485138005" at bounding box center [202, 171] width 28 height 7
copy p "485138005"
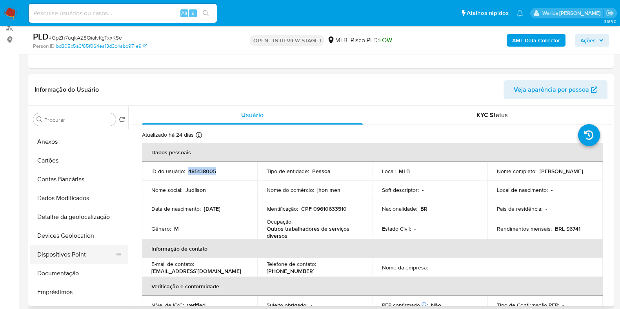
scroll to position [0, 0]
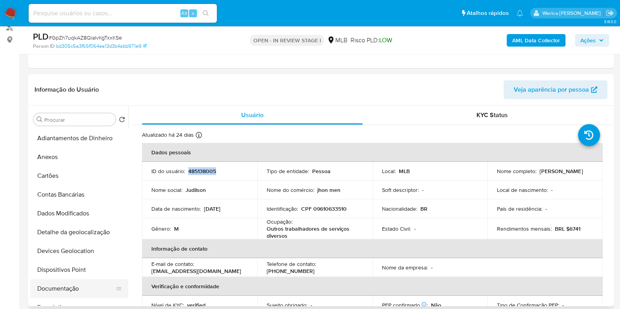
click at [76, 283] on button "Documentação" at bounding box center [76, 288] width 92 height 19
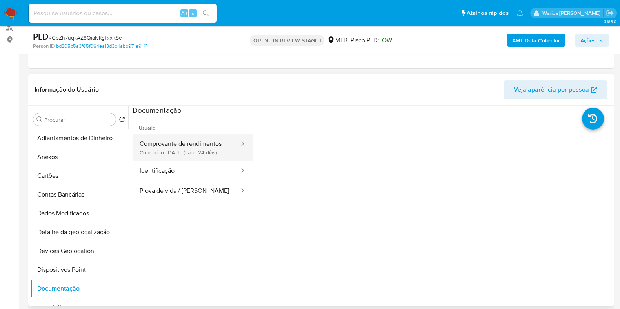
click at [162, 149] on button "Comprovante de rendimentos Concluído: 19/09/2025 (hace 24 días)" at bounding box center [185, 147] width 107 height 27
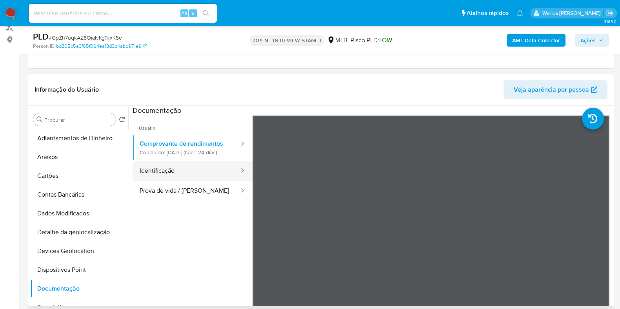
click at [196, 170] on button "Identificação" at bounding box center [185, 171] width 107 height 20
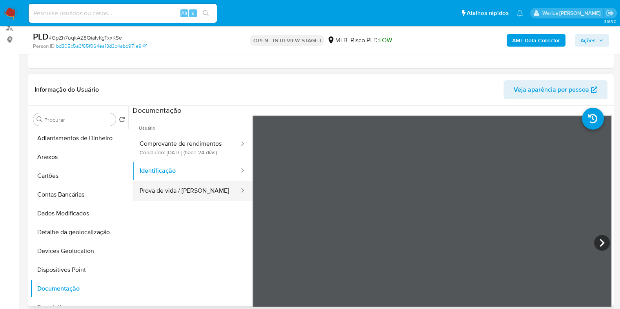
click at [195, 190] on button "Prova de vida / [PERSON_NAME]" at bounding box center [185, 191] width 107 height 20
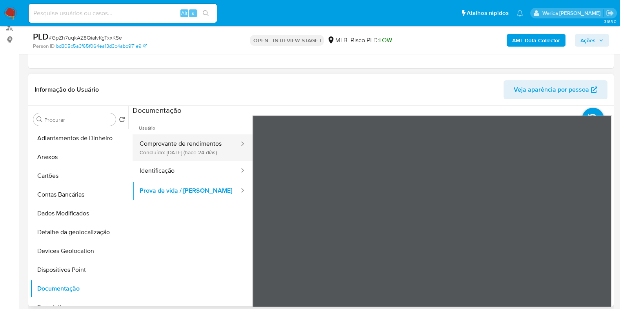
click at [198, 155] on button "Comprovante de rendimentos Concluído: 19/09/2025 (hace 24 días)" at bounding box center [185, 147] width 107 height 27
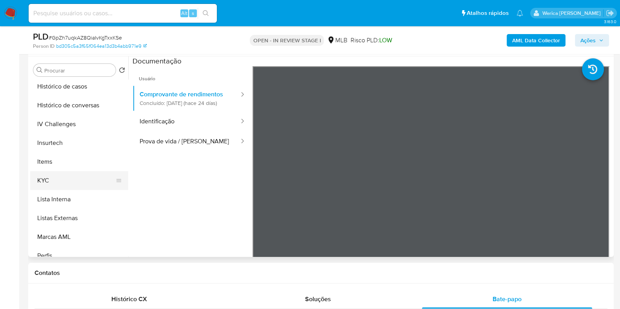
scroll to position [294, 0]
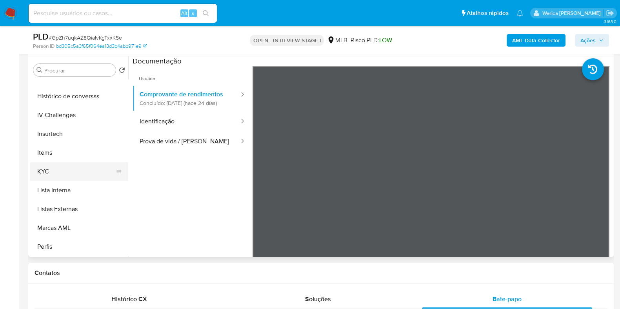
click at [78, 169] on button "KYC" at bounding box center [76, 171] width 92 height 19
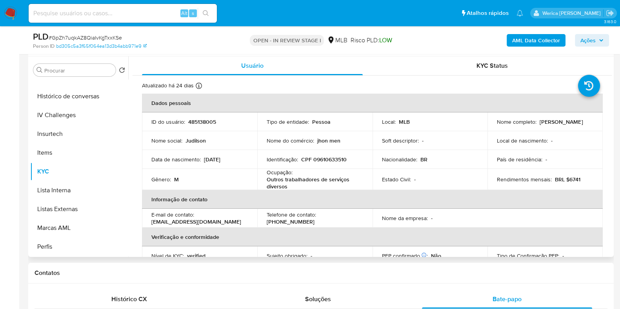
click at [205, 122] on p "485138005" at bounding box center [202, 121] width 28 height 7
copy p "485138005"
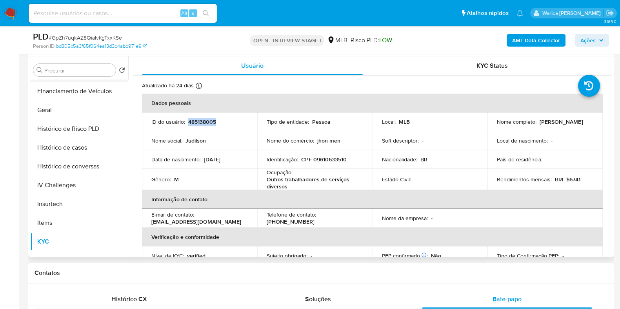
scroll to position [147, 0]
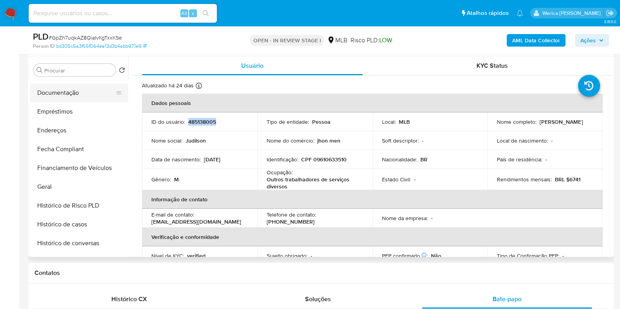
click at [74, 99] on button "Documentação" at bounding box center [76, 92] width 92 height 19
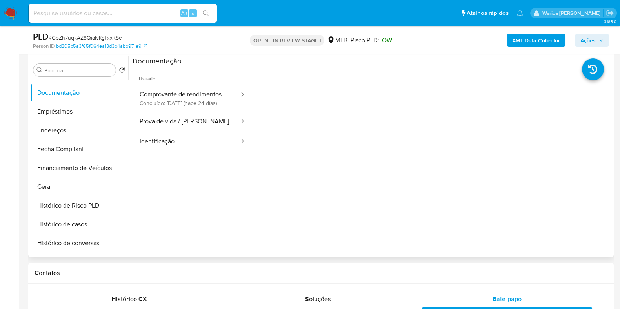
click at [172, 100] on button "Comprovante de rendimentos Concluído: 19/09/2025 (hace 24 días)" at bounding box center [185, 98] width 107 height 27
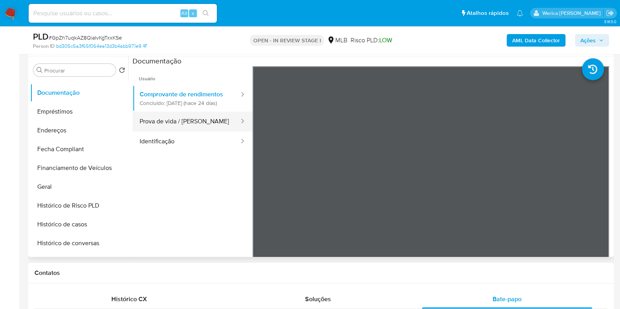
click at [209, 126] on button "Prova de vida / [PERSON_NAME]" at bounding box center [185, 122] width 107 height 20
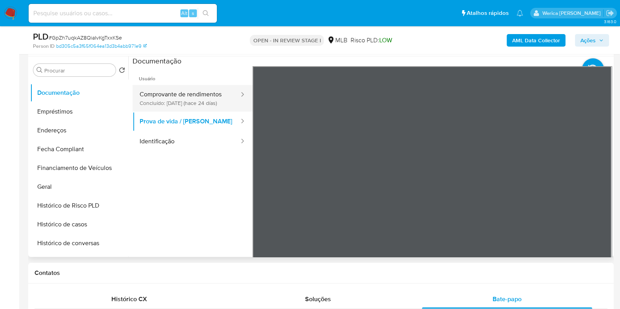
click at [176, 96] on button "Comprovante de rendimentos Concluído: 19/09/2025 (hace 24 días)" at bounding box center [185, 98] width 107 height 27
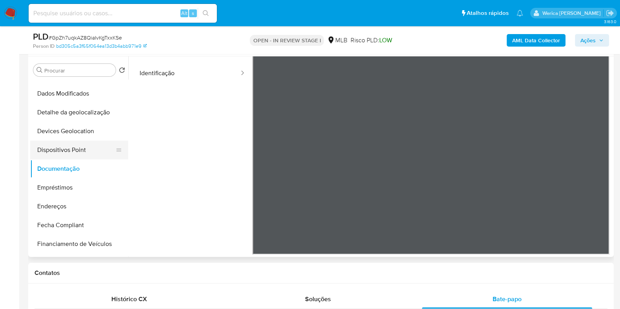
scroll to position [49, 0]
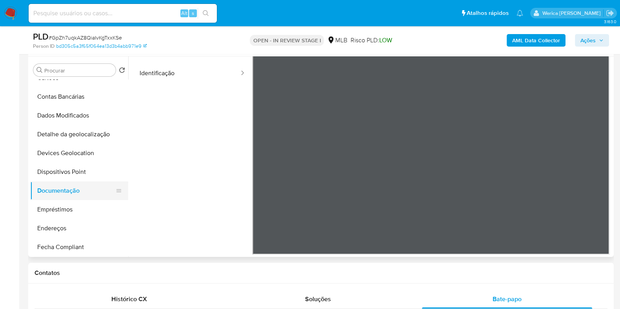
click at [65, 194] on button "Documentação" at bounding box center [76, 190] width 92 height 19
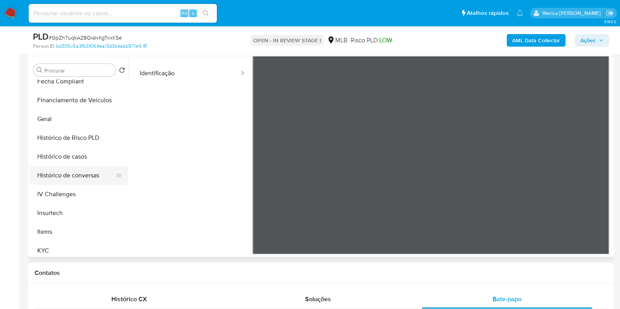
scroll to position [244, 0]
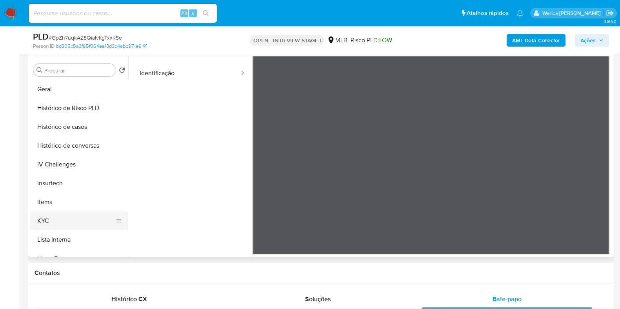
click at [70, 221] on button "KYC" at bounding box center [76, 221] width 92 height 19
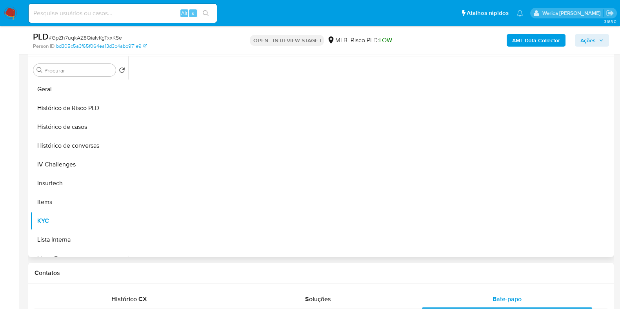
scroll to position [0, 0]
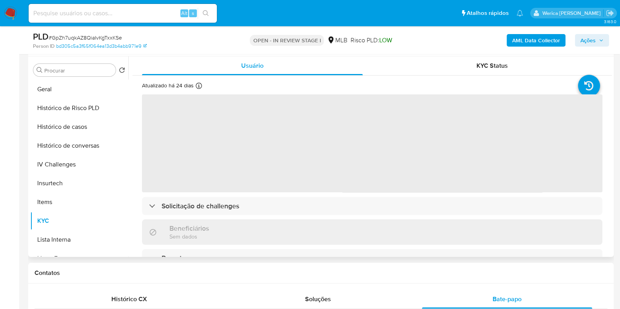
click at [331, 178] on span "‌" at bounding box center [372, 143] width 460 height 98
click at [331, 176] on span "‌" at bounding box center [372, 143] width 460 height 98
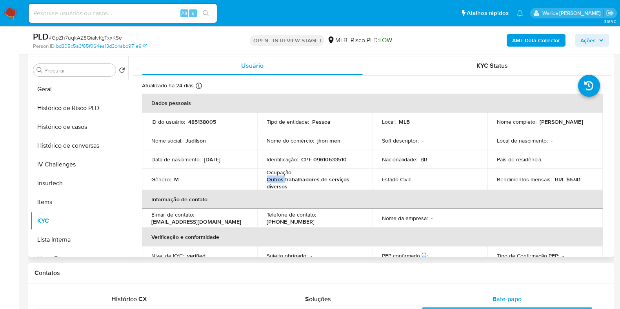
click at [331, 174] on div "Ocupação : Outros trabalhadores de serviços diversos" at bounding box center [315, 179] width 96 height 21
click at [321, 180] on p "Outros trabalhadores de serviços diversos" at bounding box center [313, 183] width 93 height 14
drag, startPoint x: 270, startPoint y: 171, endPoint x: 302, endPoint y: 187, distance: 35.8
click at [302, 187] on div "Ocupação : Outros trabalhadores de serviços diversos" at bounding box center [315, 179] width 96 height 21
copy div "cupação : Outros trabalhadores de serviços diversos"
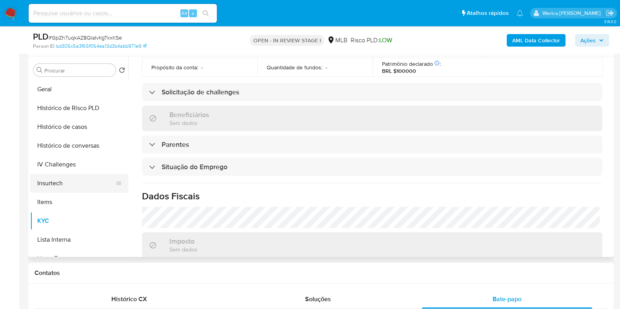
scroll to position [146, 0]
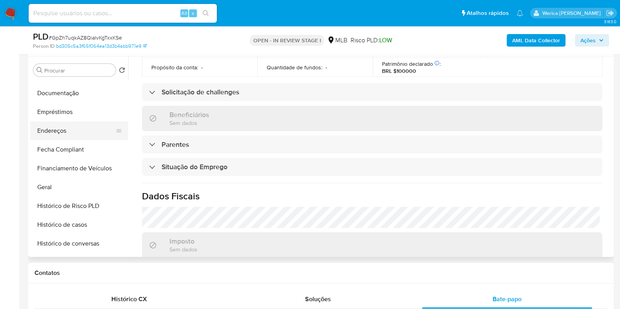
click at [76, 128] on button "Endereços" at bounding box center [76, 131] width 92 height 19
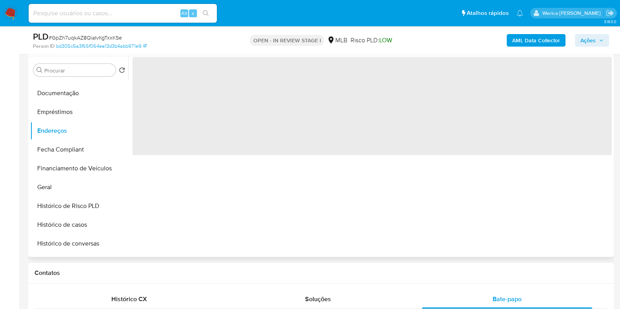
scroll to position [0, 0]
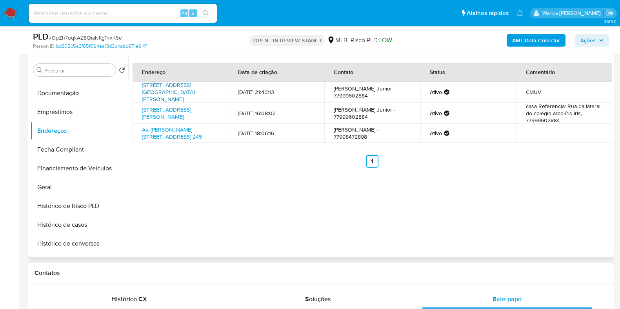
click at [190, 87] on link "Praça Manoel Novais 210, Guanambi, Bahia, 46430000, Brasil 210" at bounding box center [168, 92] width 53 height 22
click at [191, 112] on link "Rua 10 Ou João Castro 118, Guanambi, Bahia, 46430000, Brasil 118" at bounding box center [166, 113] width 49 height 15
click at [67, 187] on button "Geral" at bounding box center [76, 187] width 92 height 19
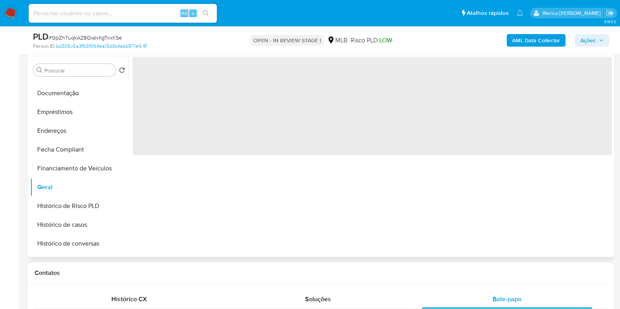
click at [357, 216] on div "‌" at bounding box center [369, 156] width 483 height 201
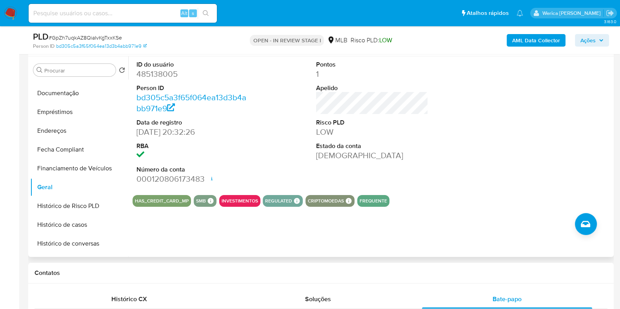
click at [467, 109] on div "ID do usuário 485138005 Person ID bd305c5a3f65f064ea13d3b4abb971e9 Data de regi…" at bounding box center [371, 122] width 479 height 132
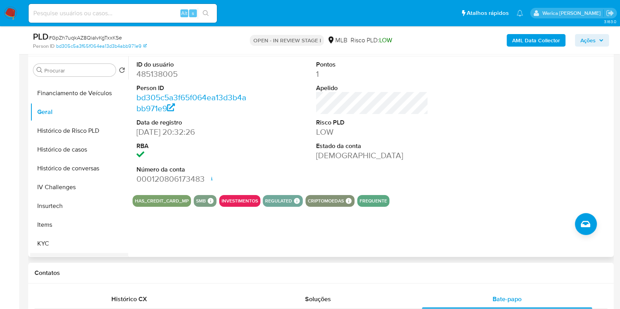
scroll to position [342, 0]
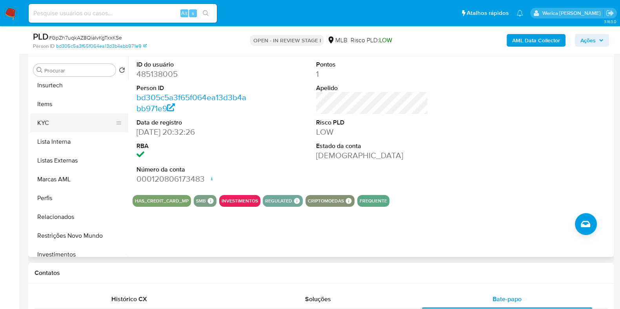
click at [71, 121] on button "KYC" at bounding box center [76, 123] width 92 height 19
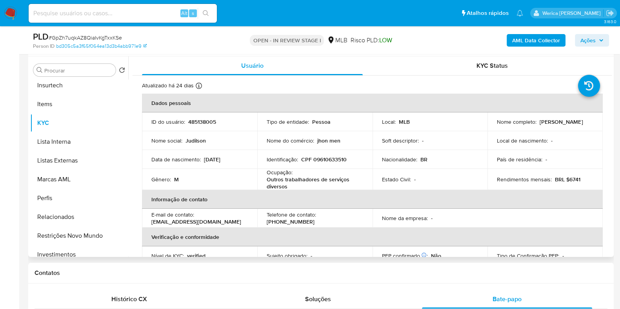
click at [483, 195] on th "Informação de contato" at bounding box center [372, 199] width 461 height 19
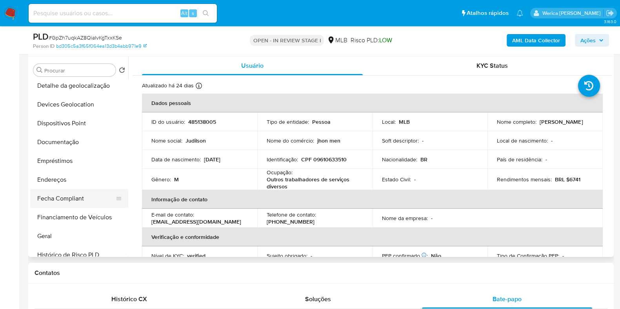
click at [80, 188] on ul "Adiantamentos de Dinheiro Anexos Cartões Contas Bancárias Dados Modificados Det…" at bounding box center [79, 168] width 98 height 177
click at [76, 178] on button "Endereços" at bounding box center [76, 179] width 92 height 19
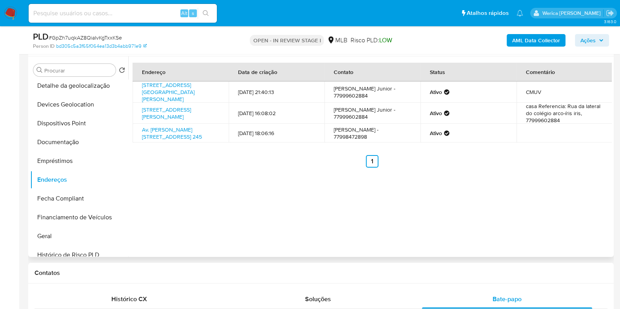
click at [470, 124] on td "Ativo" at bounding box center [468, 133] width 96 height 19
click at [82, 91] on button "Detalhe da geolocalização" at bounding box center [76, 85] width 92 height 19
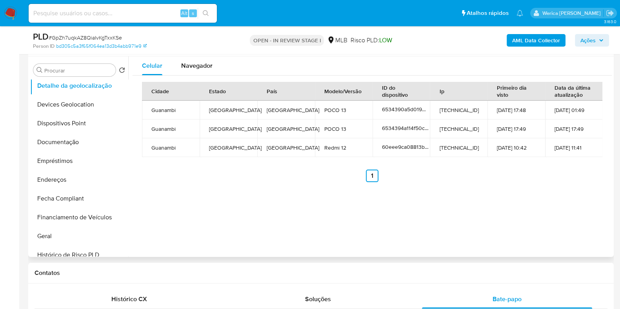
click at [560, 207] on div "Celular Navegador Cidade Estado País Modelo/Versão ID do dispositivo Ip Primeir…" at bounding box center [369, 156] width 483 height 201
drag, startPoint x: 560, startPoint y: 207, endPoint x: 555, endPoint y: 200, distance: 8.3
click at [560, 207] on div "Celular Navegador Cidade Estado País Modelo/Versão ID do dispositivo Ip Primeir…" at bounding box center [369, 156] width 483 height 201
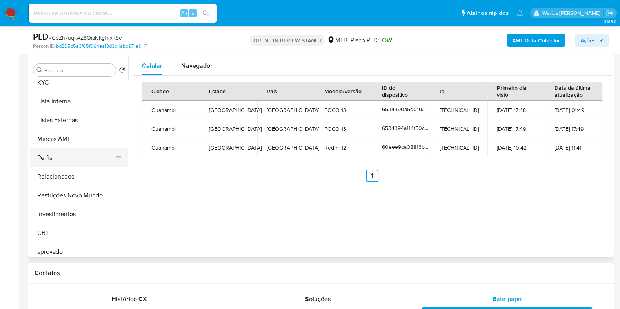
scroll to position [425, 0]
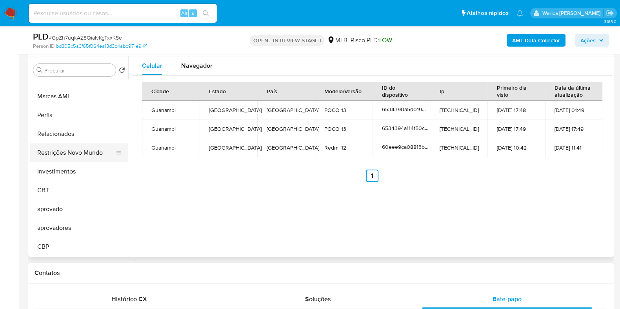
click at [82, 150] on button "Restrições Novo Mundo" at bounding box center [76, 152] width 92 height 19
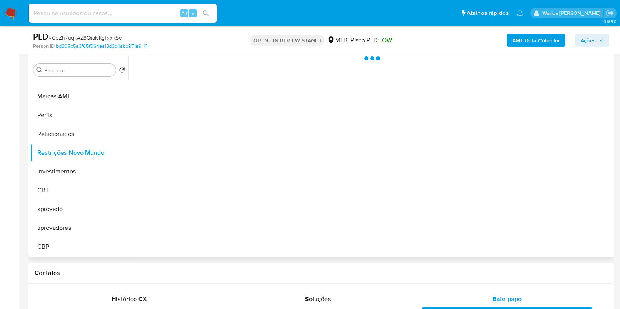
click at [188, 129] on div at bounding box center [369, 156] width 483 height 201
click at [200, 68] on div at bounding box center [369, 156] width 483 height 201
click at [210, 72] on div at bounding box center [369, 156] width 483 height 201
click at [216, 72] on div at bounding box center [369, 156] width 483 height 201
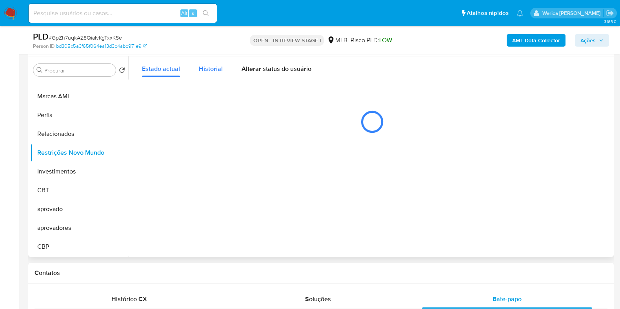
click at [218, 64] on span "Historial" at bounding box center [211, 68] width 24 height 9
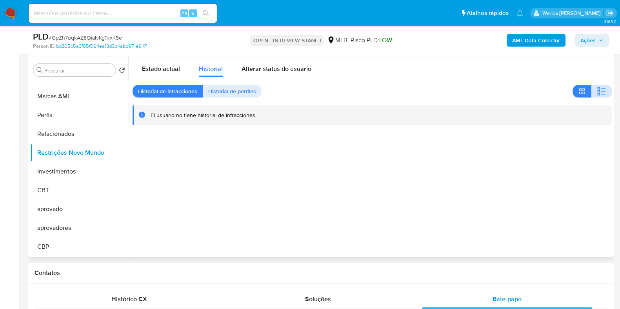
click at [600, 89] on icon "button" at bounding box center [601, 91] width 9 height 9
click at [517, 183] on div at bounding box center [369, 156] width 483 height 201
click at [508, 178] on div at bounding box center [369, 156] width 483 height 201
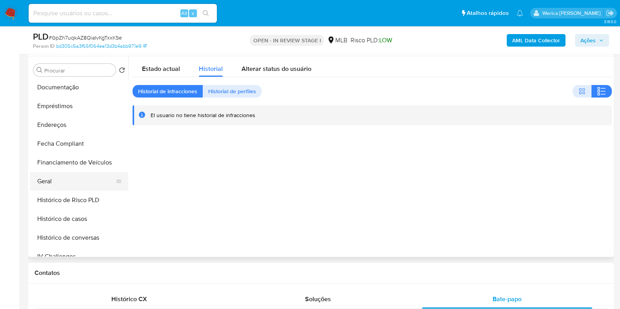
scroll to position [131, 0]
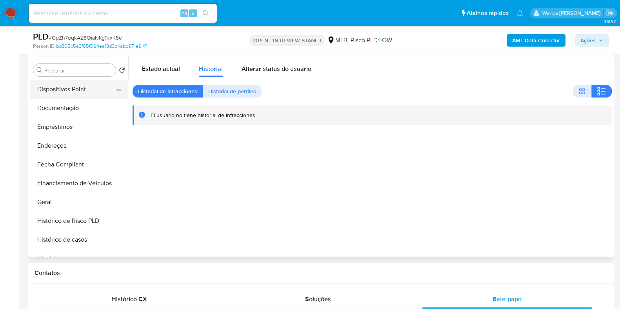
drag, startPoint x: 98, startPoint y: 82, endPoint x: 99, endPoint y: 86, distance: 4.0
click at [99, 86] on button "Dispositivos Point" at bounding box center [76, 89] width 92 height 19
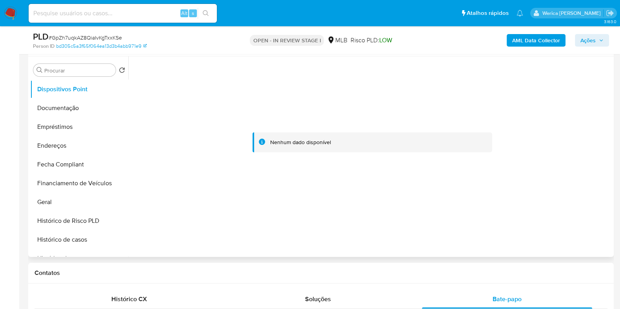
click at [513, 219] on div at bounding box center [371, 142] width 479 height 172
click at [399, 139] on div "Nenhum dado disponível" at bounding box center [377, 142] width 215 height 7
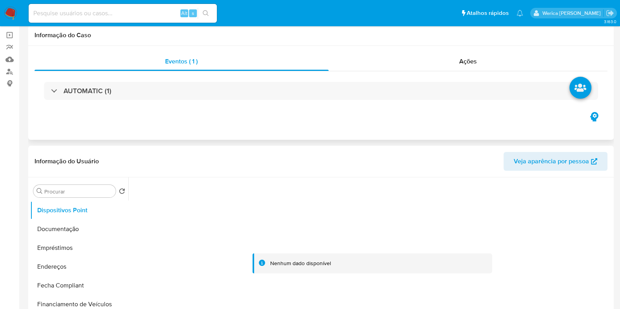
scroll to position [0, 0]
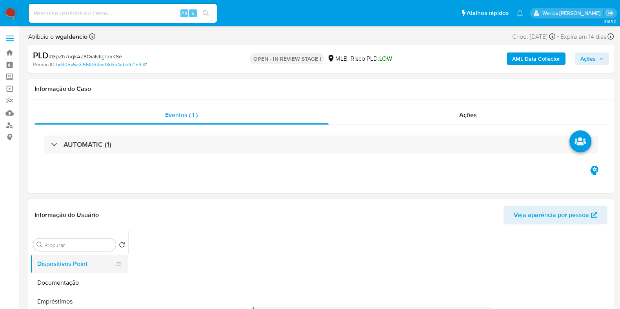
drag, startPoint x: 78, startPoint y: 278, endPoint x: 83, endPoint y: 272, distance: 8.1
click at [78, 278] on button "Documentação" at bounding box center [79, 283] width 98 height 19
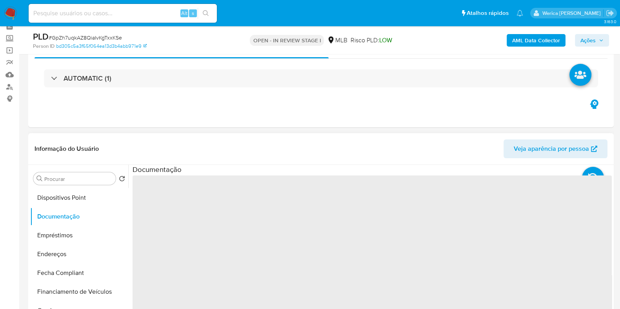
scroll to position [98, 0]
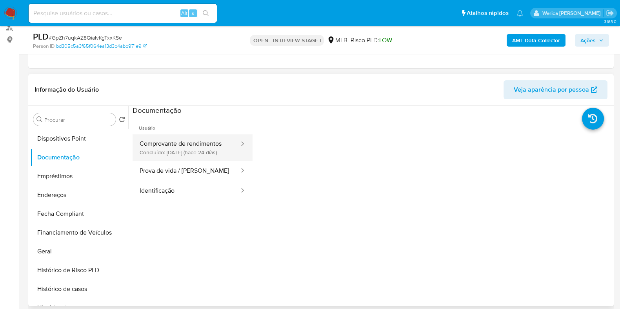
click at [216, 150] on button "Comprovante de rendimentos Concluído: 19/09/2025 (hace 24 días)" at bounding box center [185, 147] width 107 height 27
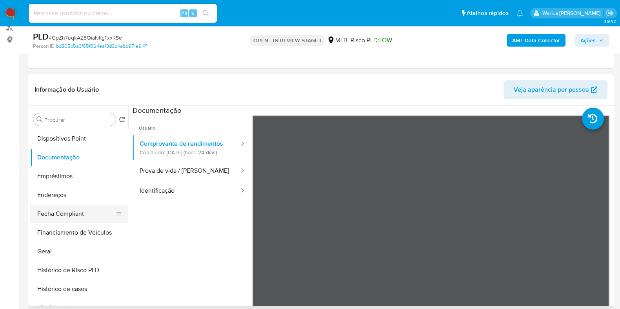
scroll to position [0, 0]
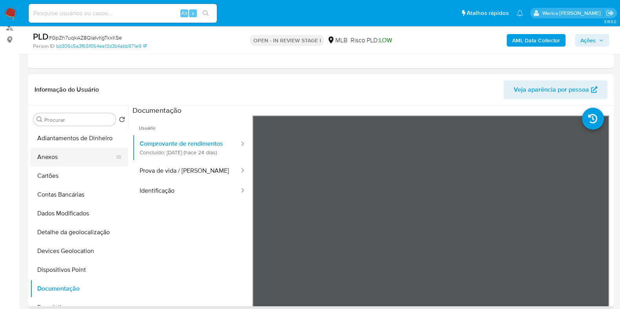
click at [70, 154] on button "Anexos" at bounding box center [76, 157] width 92 height 19
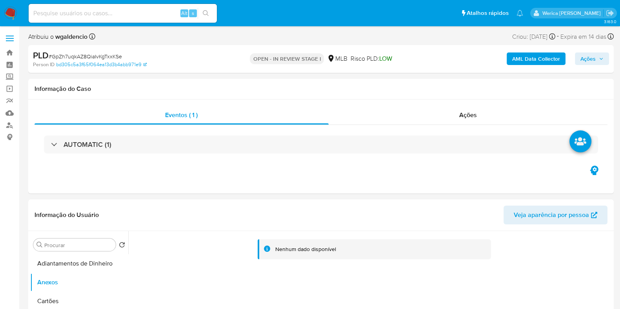
click at [528, 55] on b "AML Data Collector" at bounding box center [536, 59] width 48 height 13
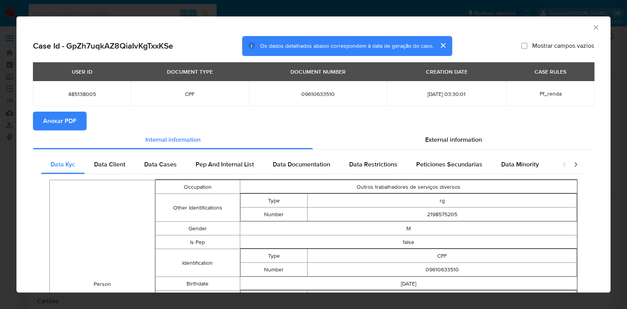
click at [68, 122] on span "Anexar PDF" at bounding box center [59, 120] width 33 height 17
click at [64, 117] on span "Anexar PDF" at bounding box center [59, 120] width 33 height 17
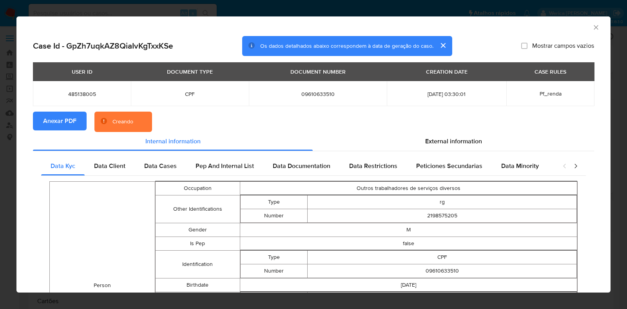
click at [594, 28] on icon "Fechar a janela" at bounding box center [596, 27] width 4 height 4
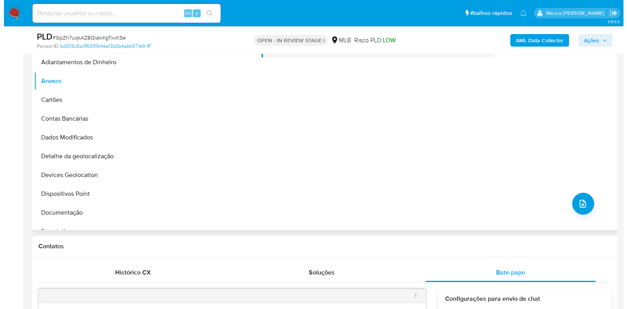
scroll to position [196, 0]
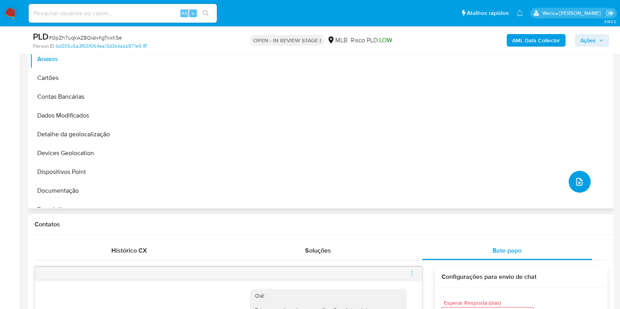
click at [575, 185] on icon "upload-file" at bounding box center [578, 181] width 9 height 9
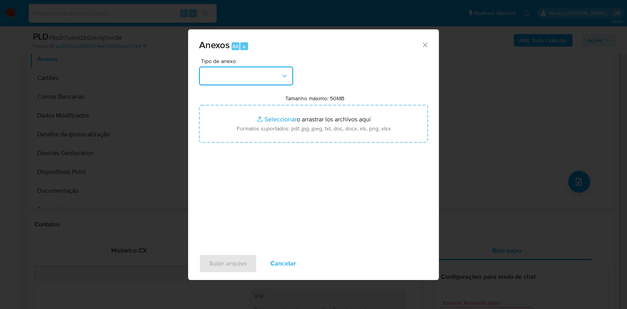
click at [244, 72] on button "button" at bounding box center [246, 76] width 94 height 19
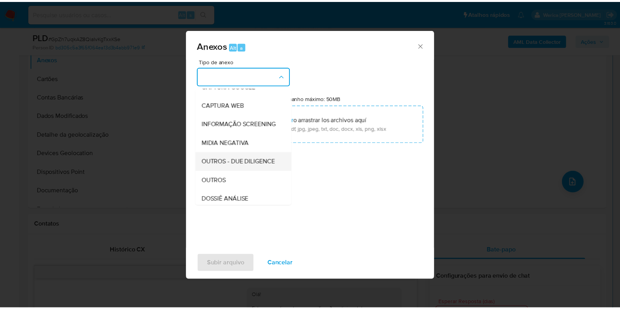
scroll to position [98, 0]
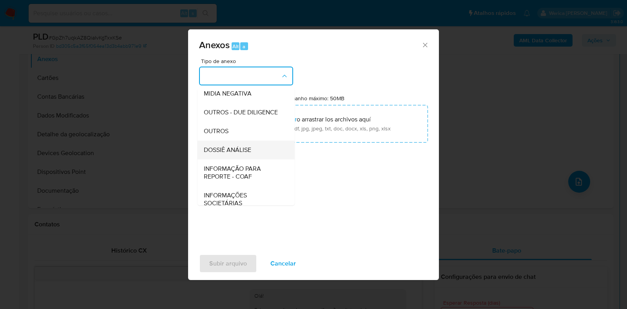
click at [241, 154] on span "DOSSIÊ ANÁLISE" at bounding box center [227, 150] width 47 height 8
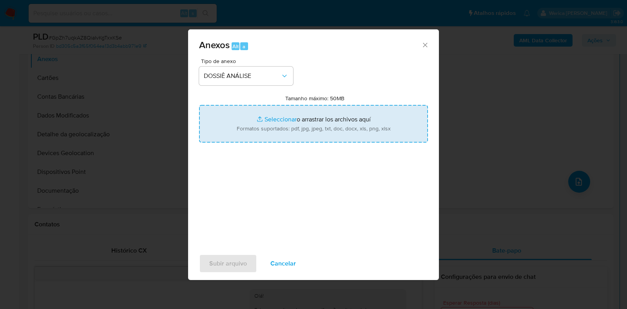
click at [241, 140] on input "Tamanho máximo: 50MB Seleccionar archivos" at bounding box center [313, 124] width 229 height 38
type input "C:\fakepath\SAR - XXXXX - CPF 09610633510 - JUDILSON ALVES FERREIRA JUNIOR (1).…"
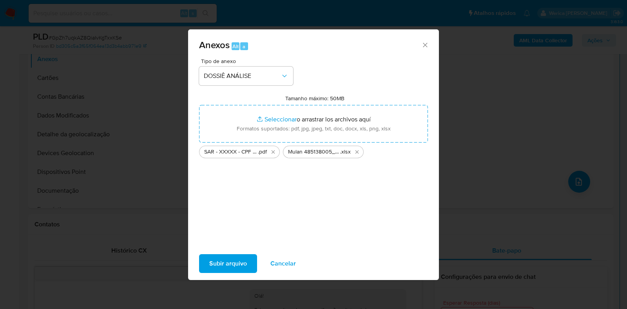
click at [247, 265] on button "Subir arquivo" at bounding box center [228, 263] width 58 height 19
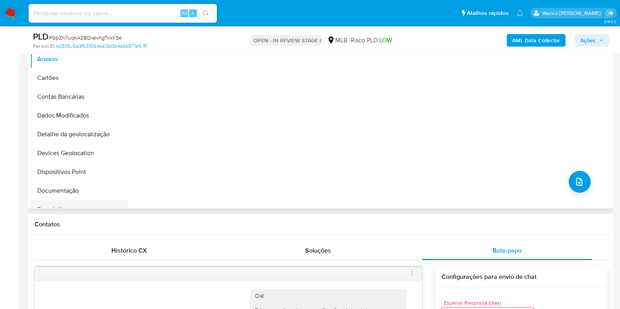
drag, startPoint x: 24, startPoint y: 209, endPoint x: 31, endPoint y: 205, distance: 7.2
click at [433, 123] on div "Nenhum dado disponível" at bounding box center [369, 108] width 483 height 201
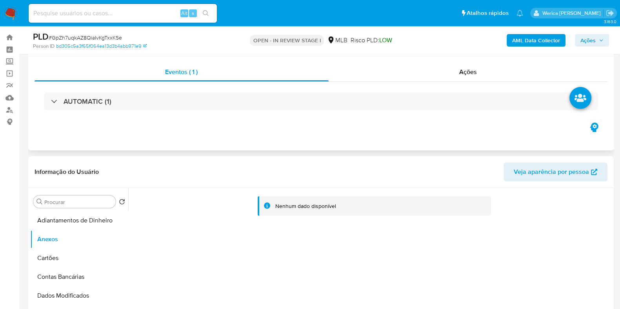
scroll to position [0, 0]
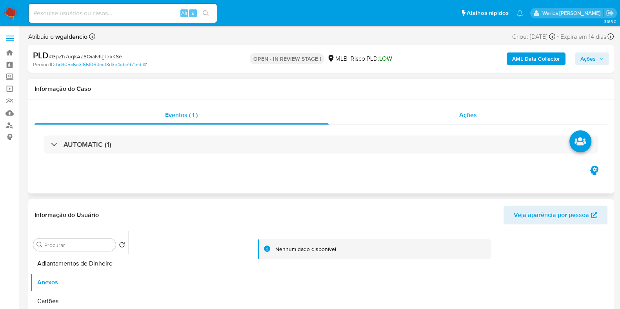
click at [474, 112] on span "Ações" at bounding box center [468, 115] width 18 height 9
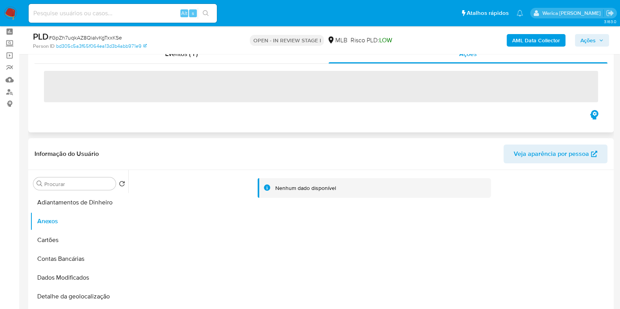
scroll to position [49, 0]
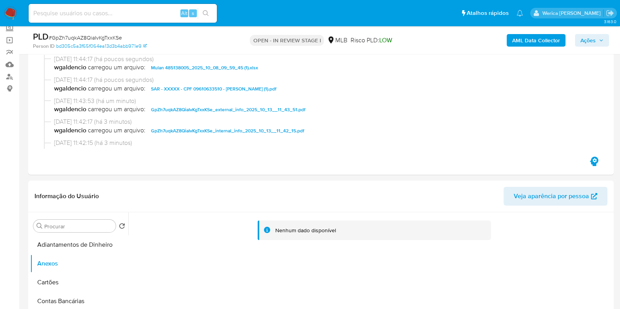
click at [540, 38] on b "AML Data Collector" at bounding box center [536, 40] width 48 height 13
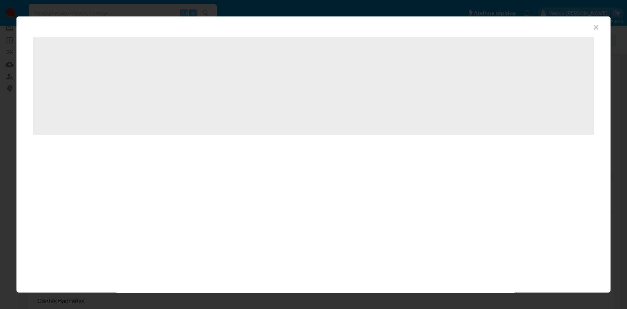
click at [598, 26] on icon "Fechar a janela" at bounding box center [596, 28] width 8 height 8
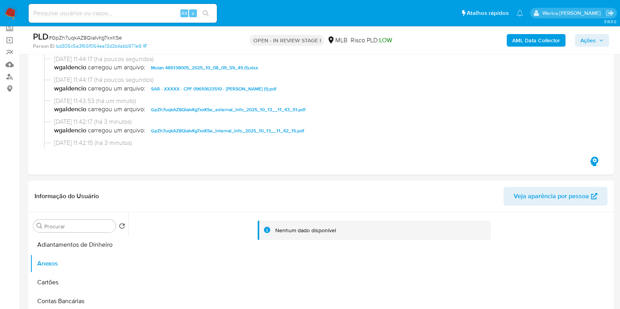
click at [595, 45] on span "Ações" at bounding box center [587, 40] width 15 height 13
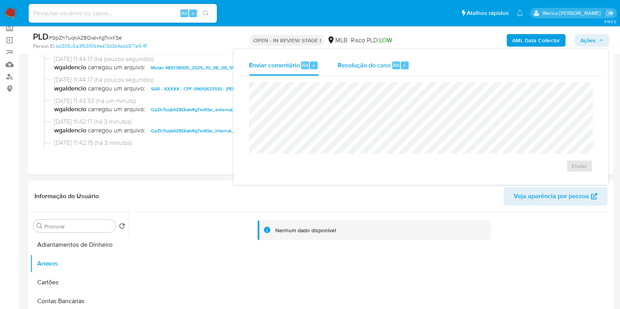
click at [394, 70] on div "Resolução do caso Alt r" at bounding box center [373, 65] width 72 height 20
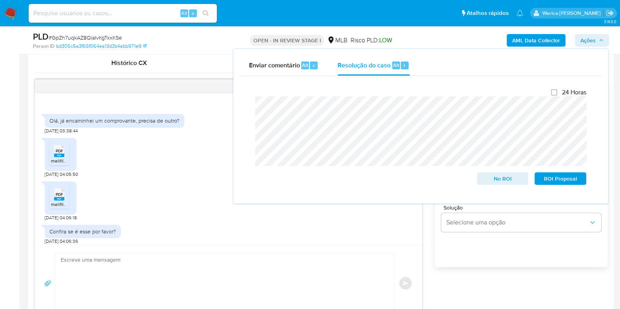
scroll to position [240, 0]
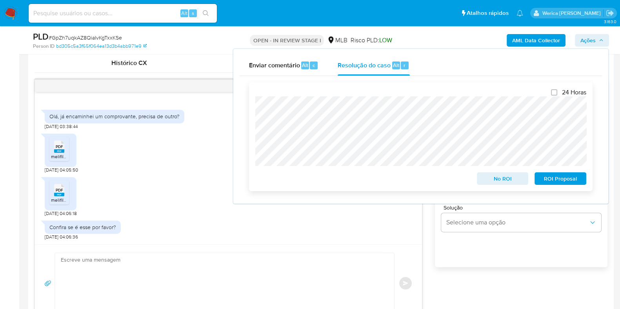
click at [559, 177] on span "ROI Proposal" at bounding box center [560, 178] width 41 height 11
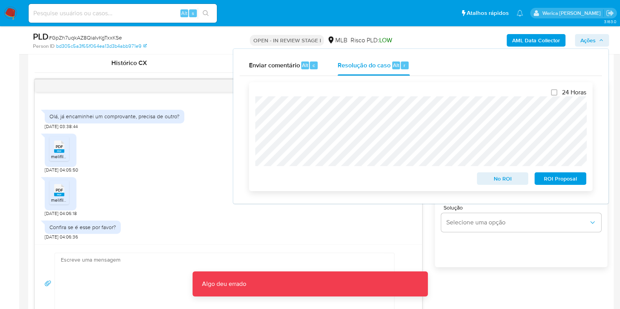
click at [552, 178] on span "ROI Proposal" at bounding box center [560, 178] width 41 height 11
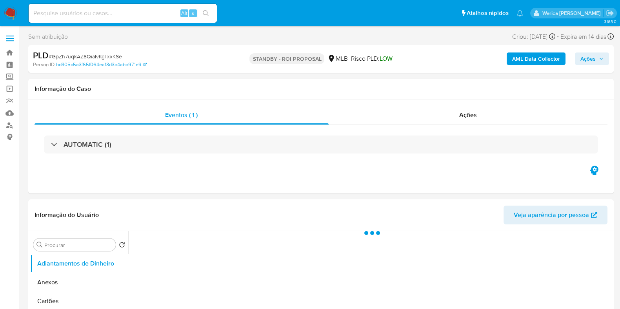
select select "10"
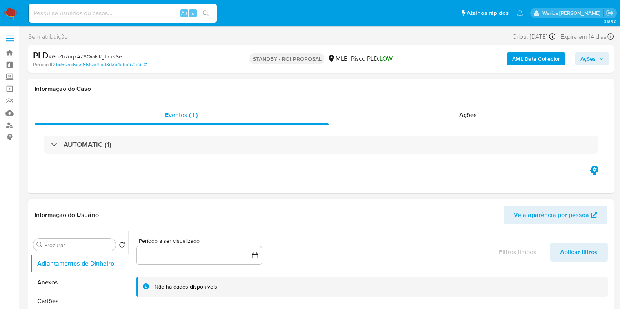
drag, startPoint x: 327, startPoint y: 288, endPoint x: 329, endPoint y: 295, distance: 6.6
click at [327, 295] on div "Não há dados disponíveis" at bounding box center [371, 287] width 471 height 20
click at [396, 174] on div "Eventos ( 1 ) Ações AUTOMATIC (1)" at bounding box center [320, 147] width 585 height 94
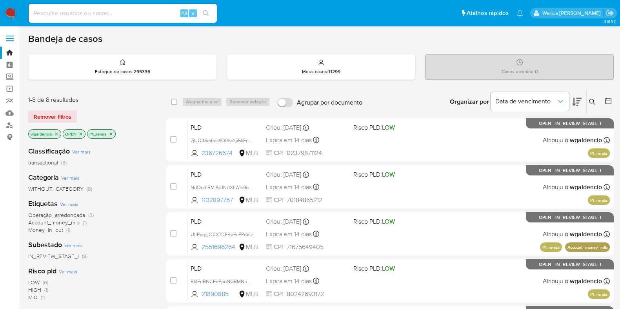
scroll to position [49, 0]
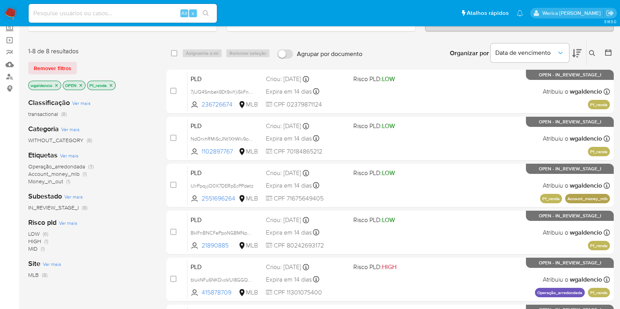
click at [144, 259] on div "Site Ver mais MLB (8)" at bounding box center [90, 269] width 125 height 20
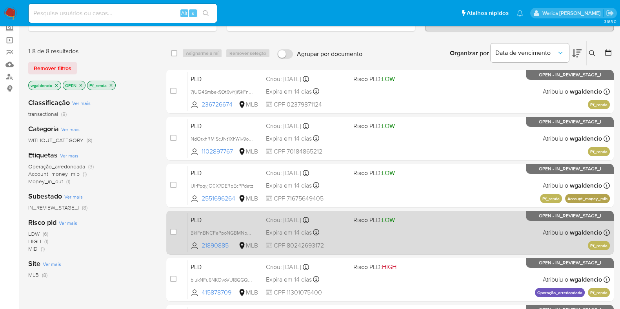
scroll to position [98, 0]
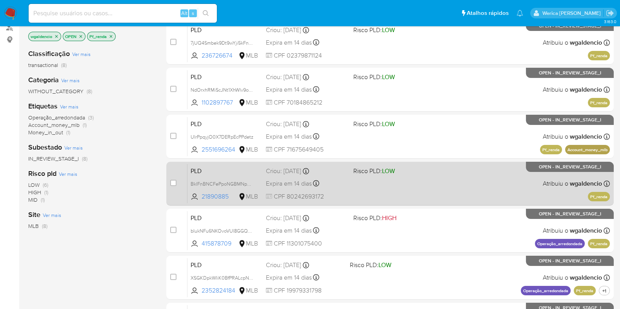
click at [428, 193] on div "PLD BklFnBNCFePpoNGBMNp3kPKm 21890885 MLB Risco PLD: LOW Criou: [DATE] Criou: […" at bounding box center [398, 184] width 422 height 40
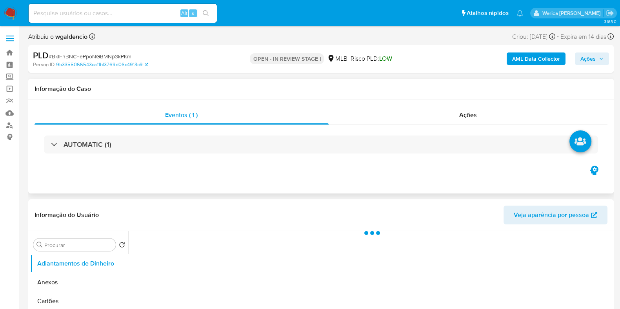
select select "10"
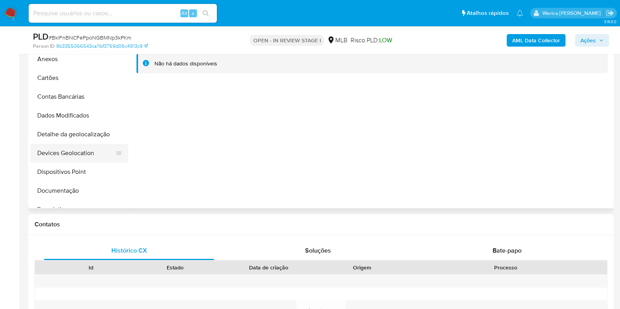
scroll to position [196, 0]
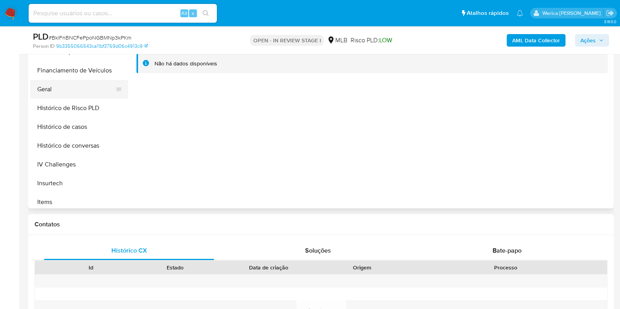
click at [68, 94] on button "Geral" at bounding box center [76, 89] width 92 height 19
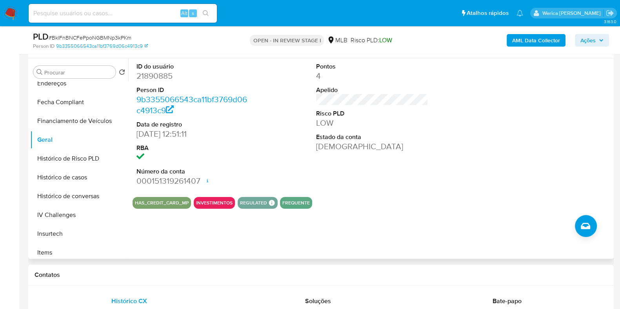
scroll to position [147, 0]
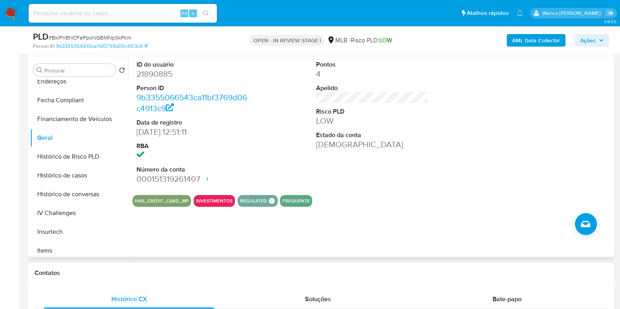
click at [145, 77] on dd "21890885" at bounding box center [192, 74] width 112 height 11
copy dd "21890885"
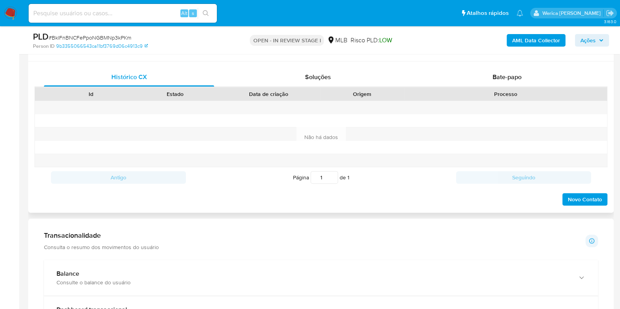
scroll to position [516, 0]
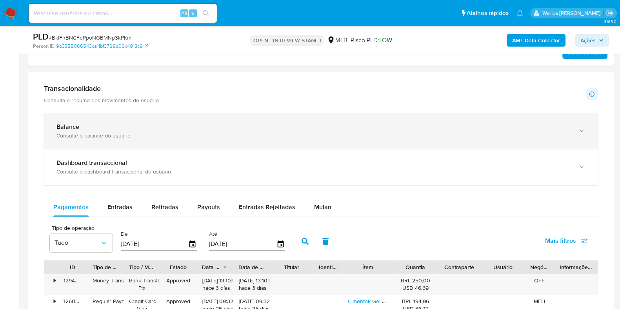
click at [143, 123] on div "Balance" at bounding box center [312, 127] width 513 height 8
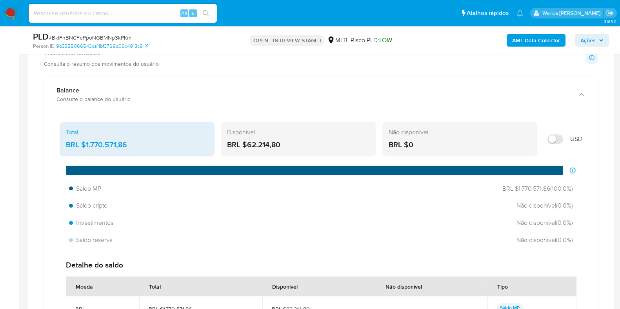
scroll to position [565, 0]
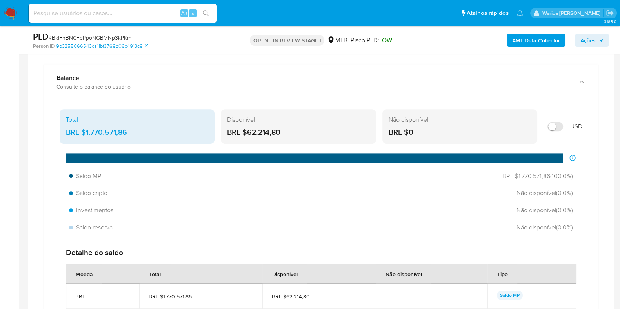
drag, startPoint x: 82, startPoint y: 131, endPoint x: 131, endPoint y: 130, distance: 49.0
click at [131, 130] on div "BRL $1.770.571,86" at bounding box center [137, 132] width 142 height 10
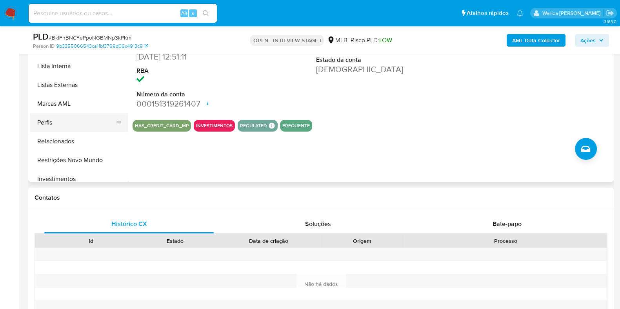
scroll to position [294, 0]
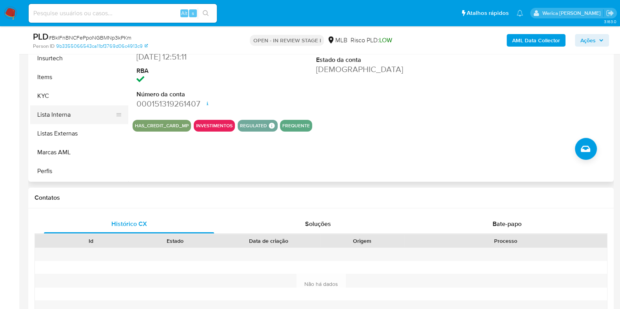
click at [67, 116] on button "Lista Interna" at bounding box center [76, 114] width 92 height 19
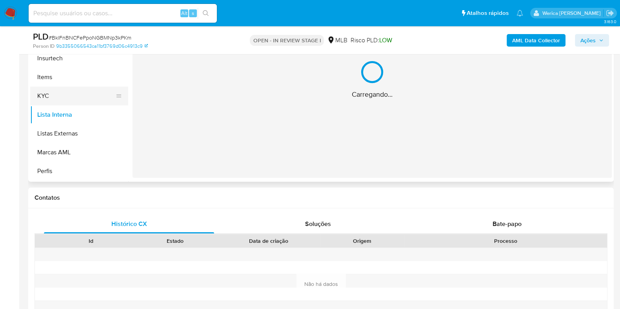
click at [64, 99] on button "KYC" at bounding box center [76, 96] width 92 height 19
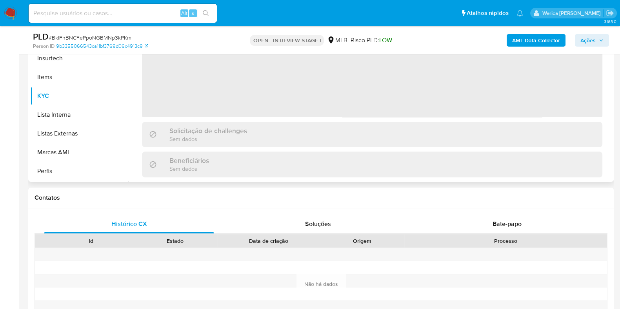
scroll to position [124, 0]
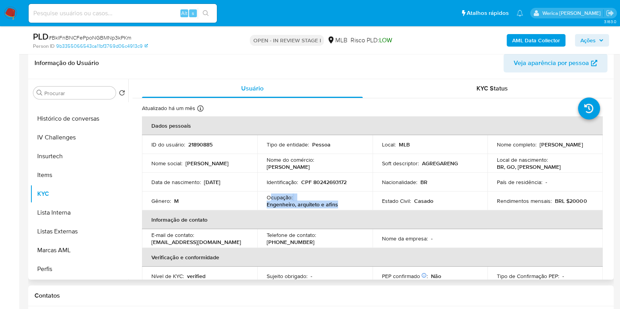
drag, startPoint x: 268, startPoint y: 196, endPoint x: 339, endPoint y: 202, distance: 71.2
click at [339, 202] on div "Ocupação : [PERSON_NAME], arquiteto e afins" at bounding box center [315, 201] width 96 height 14
copy div "cupação : Engenheiro, arquiteto e afins"
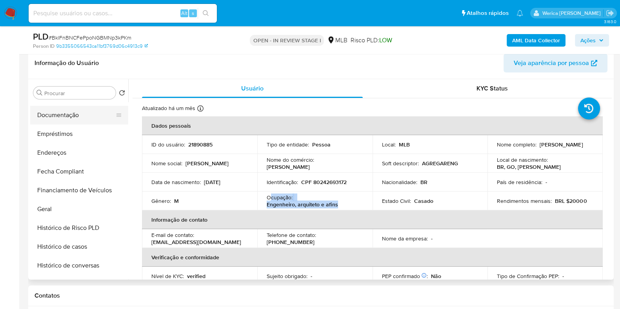
click at [62, 114] on button "Documentação" at bounding box center [76, 115] width 92 height 19
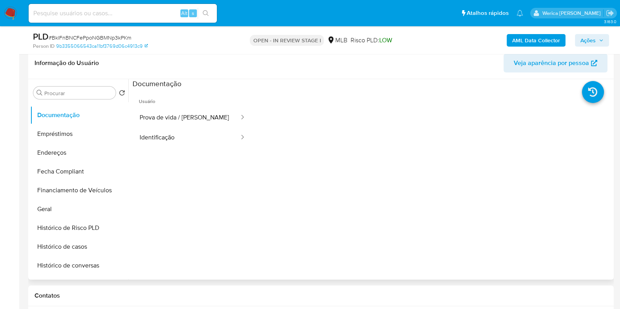
click at [180, 118] on button "Prova de vida / [PERSON_NAME]" at bounding box center [185, 118] width 107 height 20
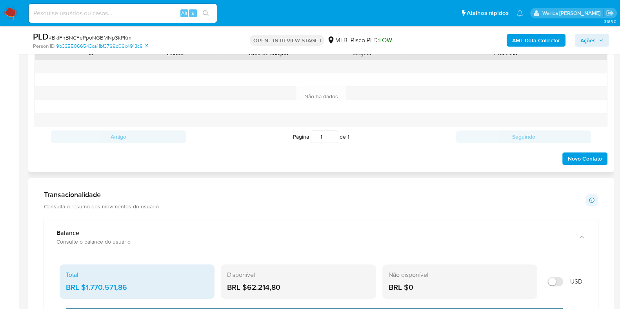
scroll to position [369, 0]
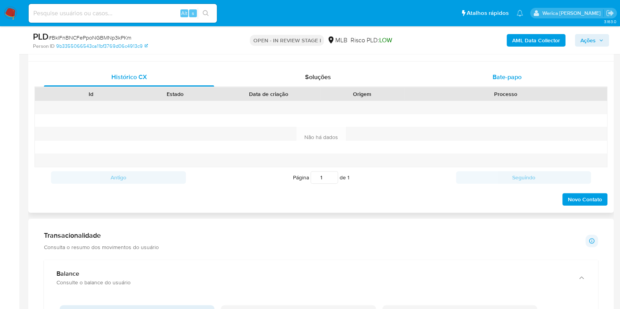
click at [501, 75] on span "Bate-papo" at bounding box center [506, 77] width 29 height 9
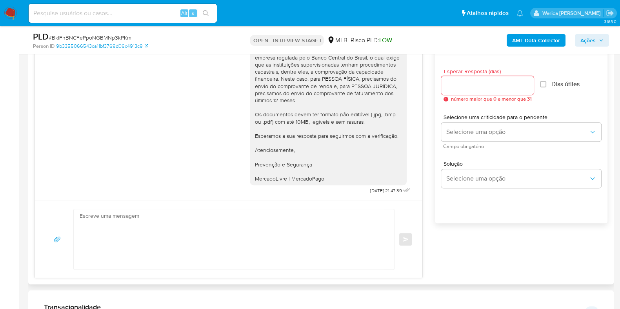
scroll to position [467, 0]
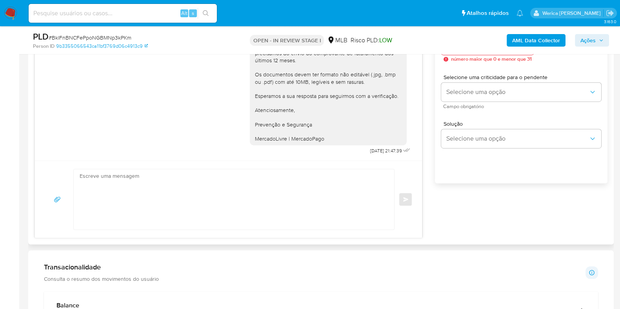
click at [284, 160] on div "Olá! Estamos realizando uma verificação adicional de segurança em contas de usu…" at bounding box center [228, 84] width 387 height 152
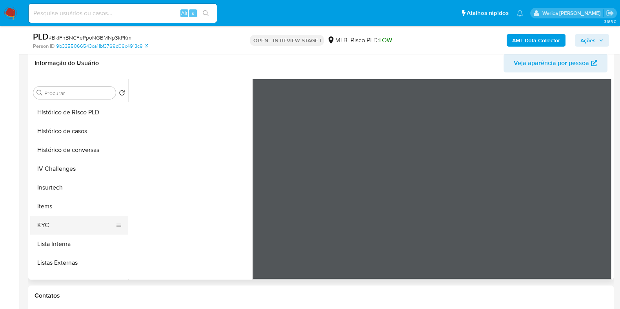
scroll to position [278, 0]
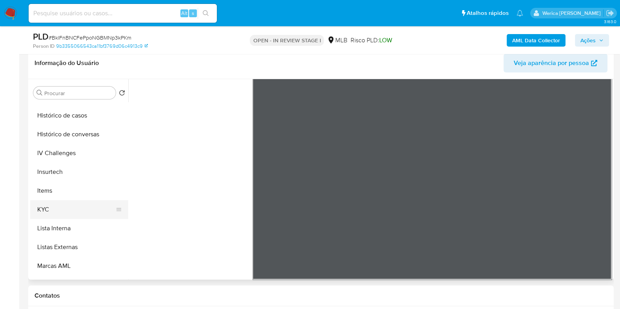
click at [68, 214] on button "KYC" at bounding box center [76, 209] width 92 height 19
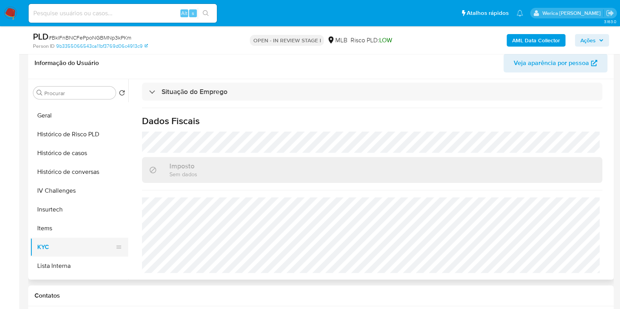
scroll to position [180, 0]
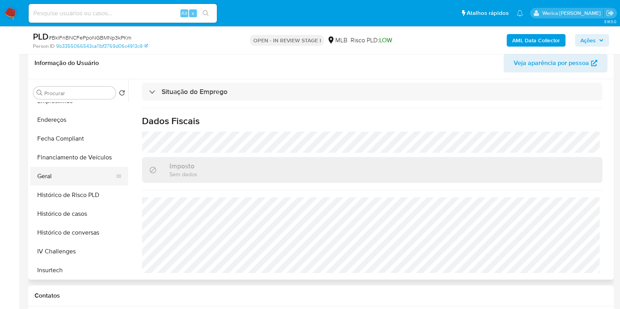
click at [65, 176] on button "Geral" at bounding box center [76, 176] width 92 height 19
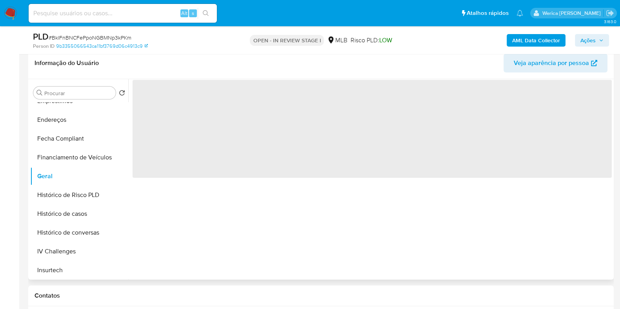
scroll to position [0, 0]
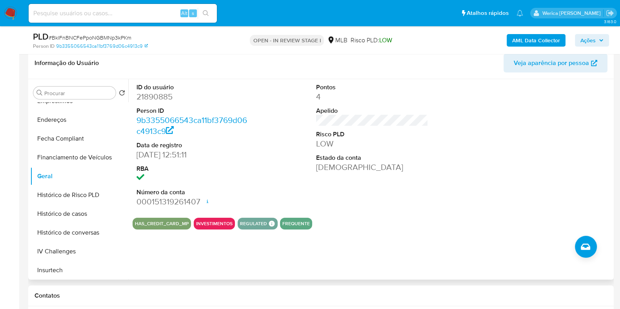
click at [501, 208] on div at bounding box center [552, 145] width 120 height 132
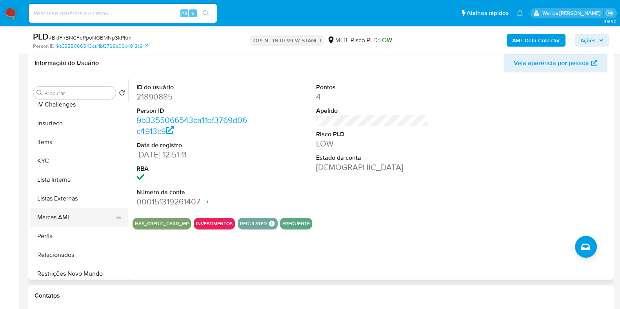
scroll to position [327, 0]
click at [52, 160] on button "KYC" at bounding box center [76, 161] width 92 height 19
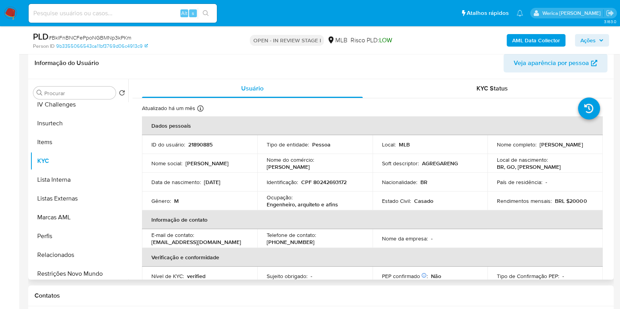
click at [480, 215] on th "Informação de contato" at bounding box center [372, 219] width 461 height 19
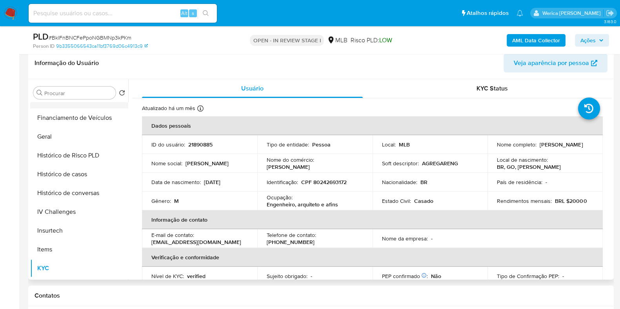
scroll to position [131, 0]
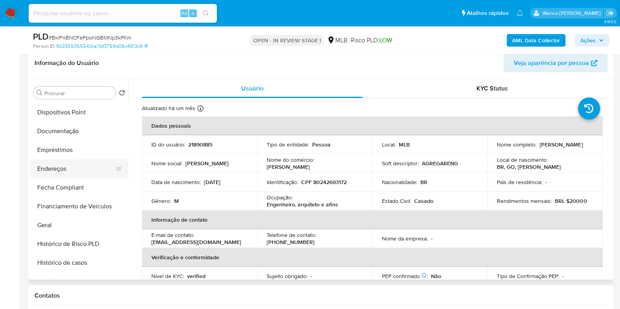
click at [53, 166] on button "Endereços" at bounding box center [76, 169] width 92 height 19
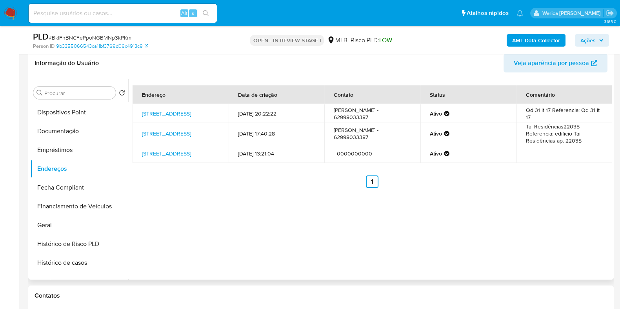
click at [372, 239] on div "Endereço Data de criação Contato Status Comentário [STREET_ADDRESS] 113 [DATE] …" at bounding box center [369, 179] width 483 height 201
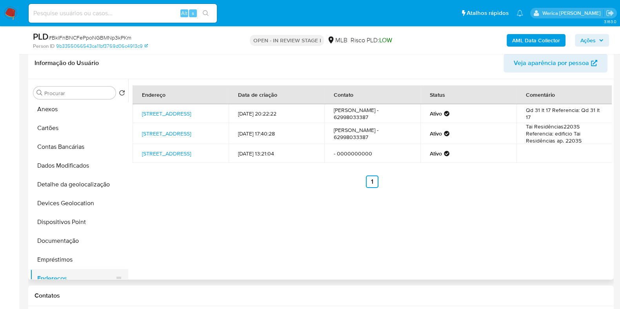
scroll to position [0, 0]
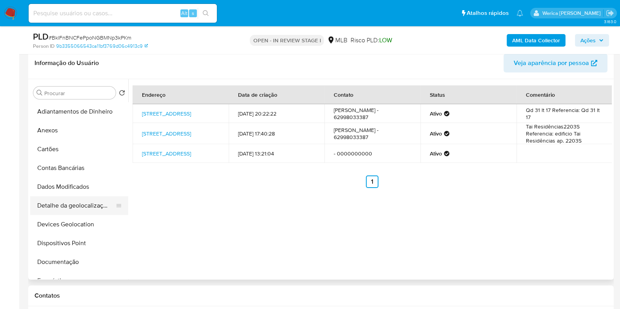
click at [85, 207] on button "Detalhe da geolocalização" at bounding box center [76, 205] width 92 height 19
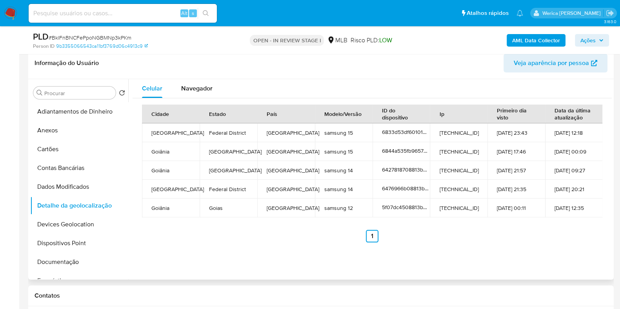
click at [564, 236] on ul "Anterior 1 Siguiente" at bounding box center [372, 236] width 460 height 13
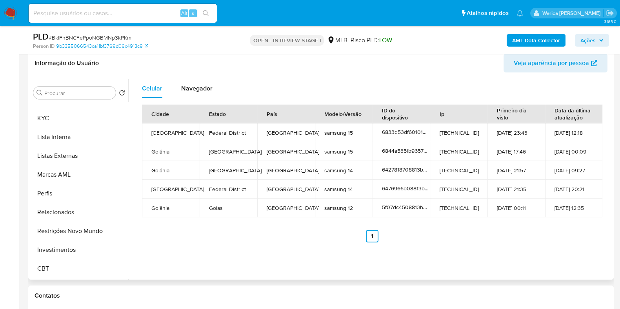
scroll to position [425, 0]
click at [74, 181] on button "Restrições Novo Mundo" at bounding box center [76, 175] width 92 height 19
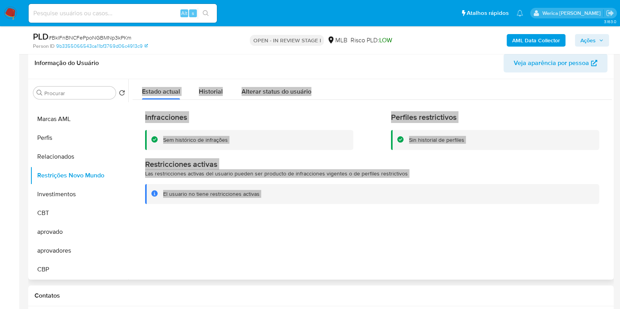
click at [449, 267] on div at bounding box center [369, 179] width 483 height 201
drag, startPoint x: 406, startPoint y: 228, endPoint x: 413, endPoint y: 236, distance: 10.5
click at [406, 228] on div at bounding box center [369, 179] width 483 height 201
click at [455, 245] on div at bounding box center [369, 179] width 483 height 201
click at [453, 198] on div "El usuario no tiene restricciones activas" at bounding box center [372, 194] width 454 height 20
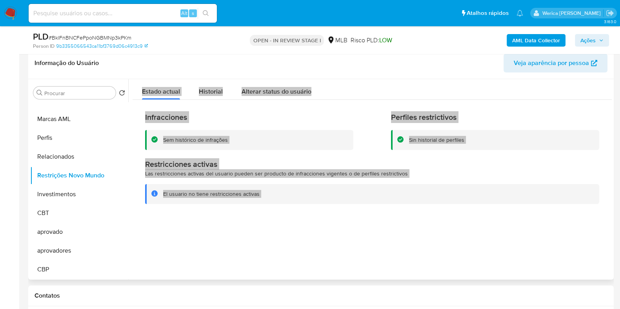
click at [459, 166] on h1 "Restricciones activas" at bounding box center [372, 165] width 454 height 10
click at [462, 149] on div "Sin historial de perfiles" at bounding box center [495, 140] width 208 height 20
click at [451, 94] on div "Estado actual Historial Alterar status do usuário" at bounding box center [371, 89] width 479 height 21
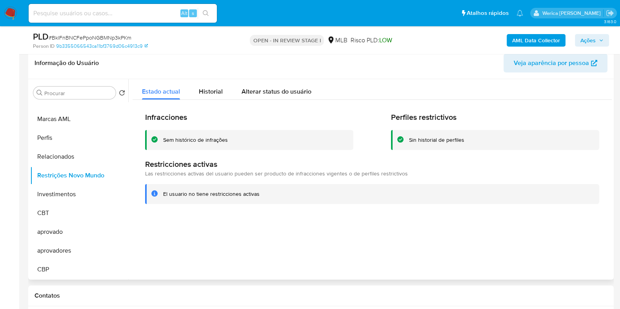
click at [451, 94] on div "Estado actual Historial Alterar status do usuário" at bounding box center [371, 89] width 479 height 21
click at [571, 225] on div at bounding box center [369, 179] width 483 height 201
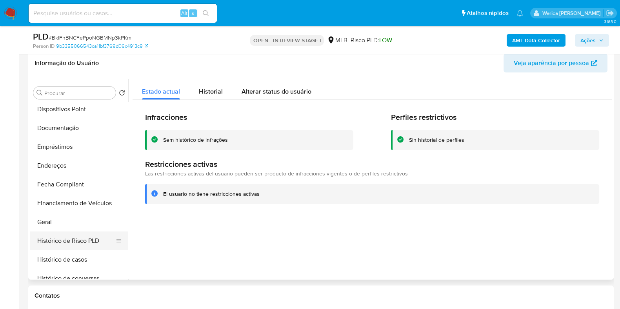
scroll to position [82, 0]
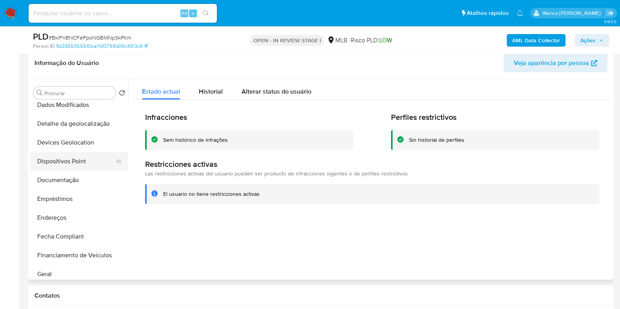
click at [74, 166] on button "Dispositivos Point" at bounding box center [76, 161] width 92 height 19
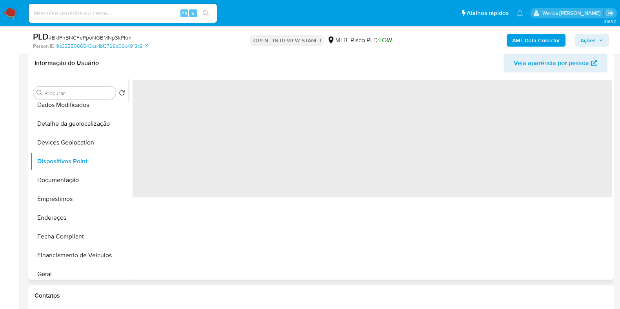
click at [341, 211] on div "‌" at bounding box center [369, 179] width 483 height 201
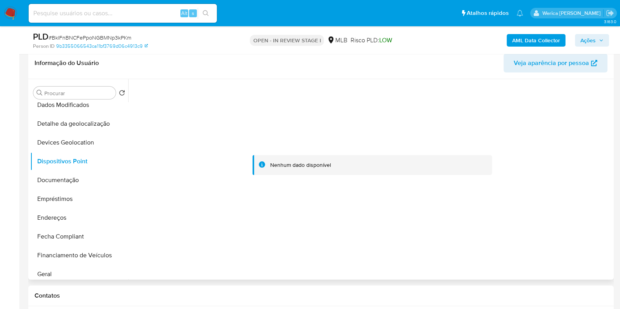
click at [570, 192] on div at bounding box center [371, 165] width 479 height 172
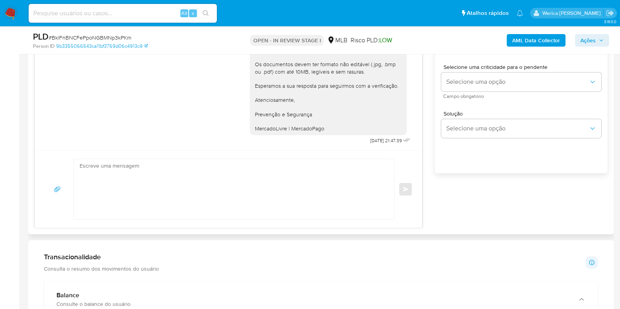
scroll to position [565, 0]
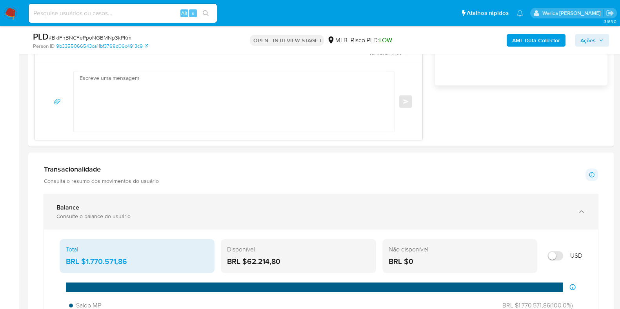
click at [143, 198] on div "Balance Consulte o balance do usuário" at bounding box center [321, 212] width 554 height 36
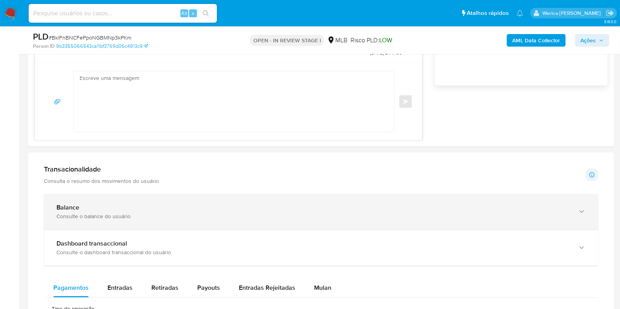
click at [143, 198] on div "Balance Consulte o balance do usuário" at bounding box center [321, 212] width 554 height 36
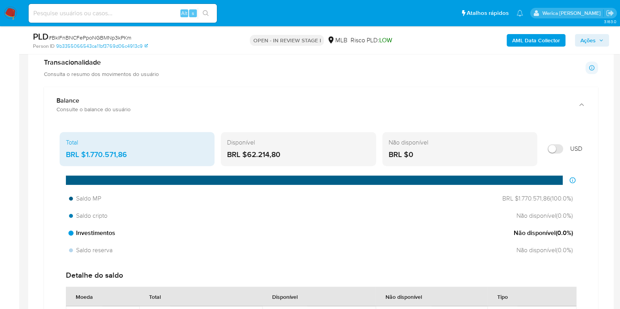
scroll to position [712, 0]
